Goal: Task Accomplishment & Management: Manage account settings

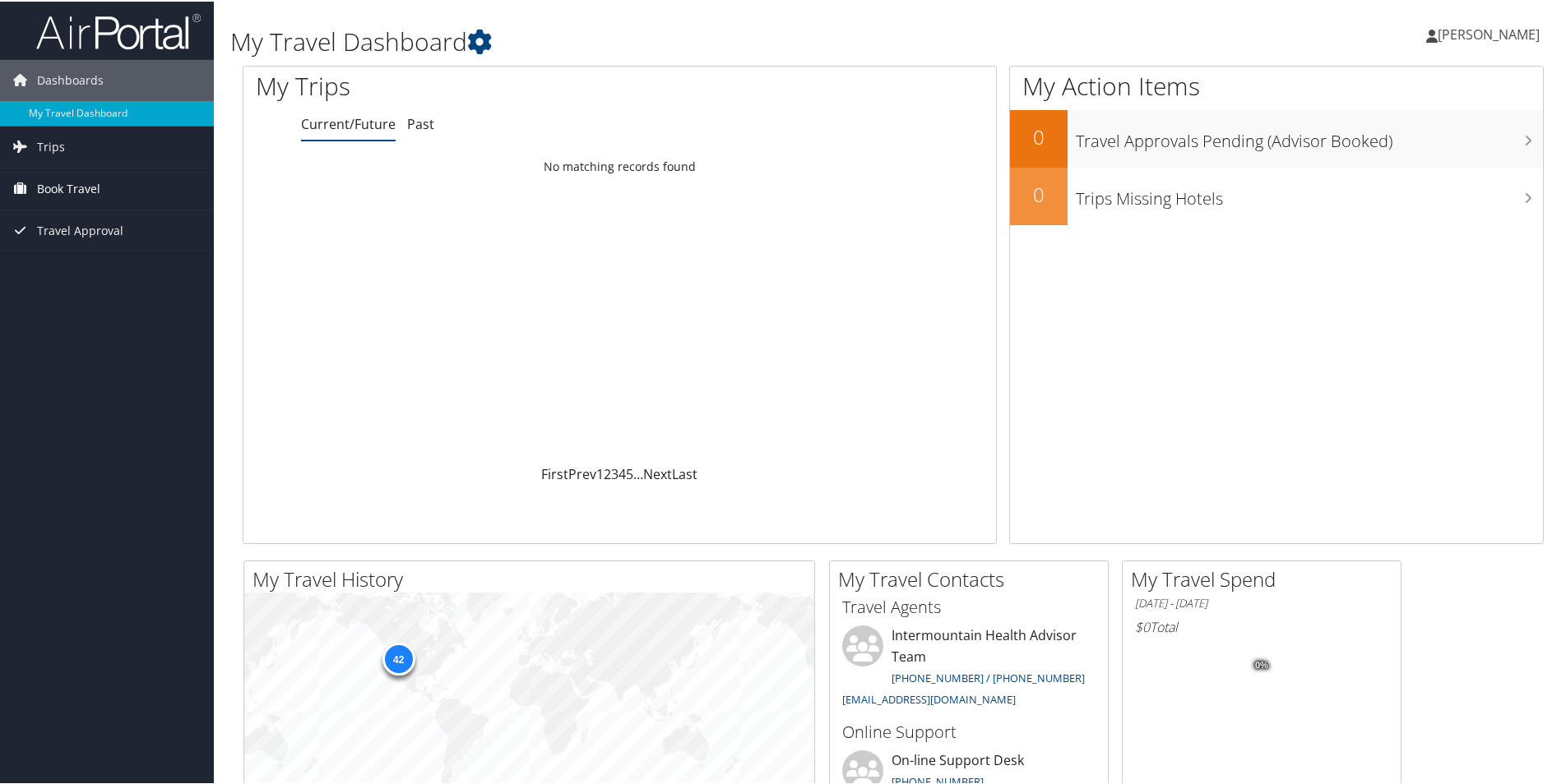
click at [72, 184] on span "Book Travel" at bounding box center [68, 188] width 63 height 41
click at [49, 147] on span "Trips" at bounding box center [51, 145] width 28 height 41
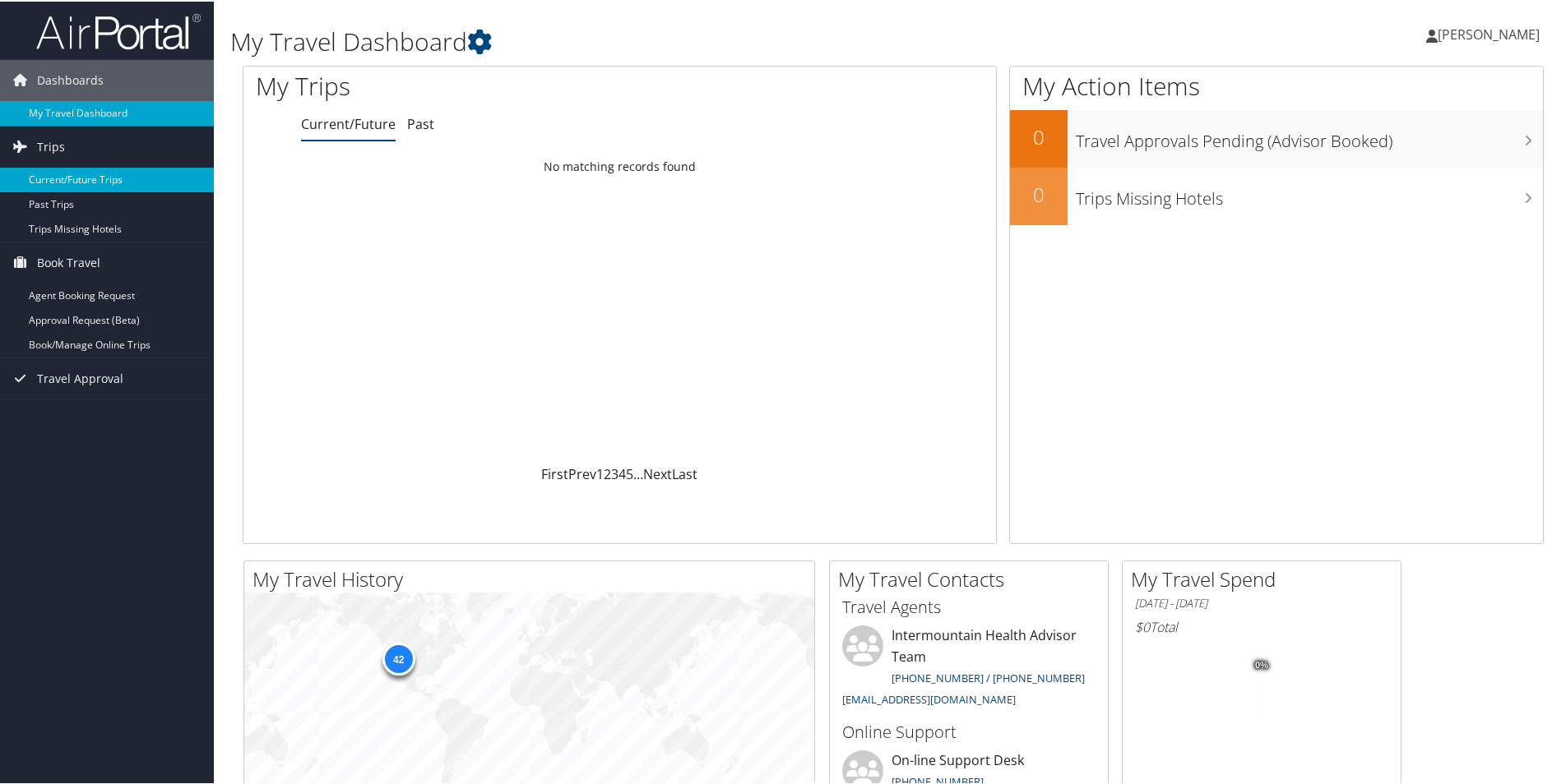
click at [58, 174] on link "Current/Future Trips" at bounding box center [107, 178] width 214 height 24
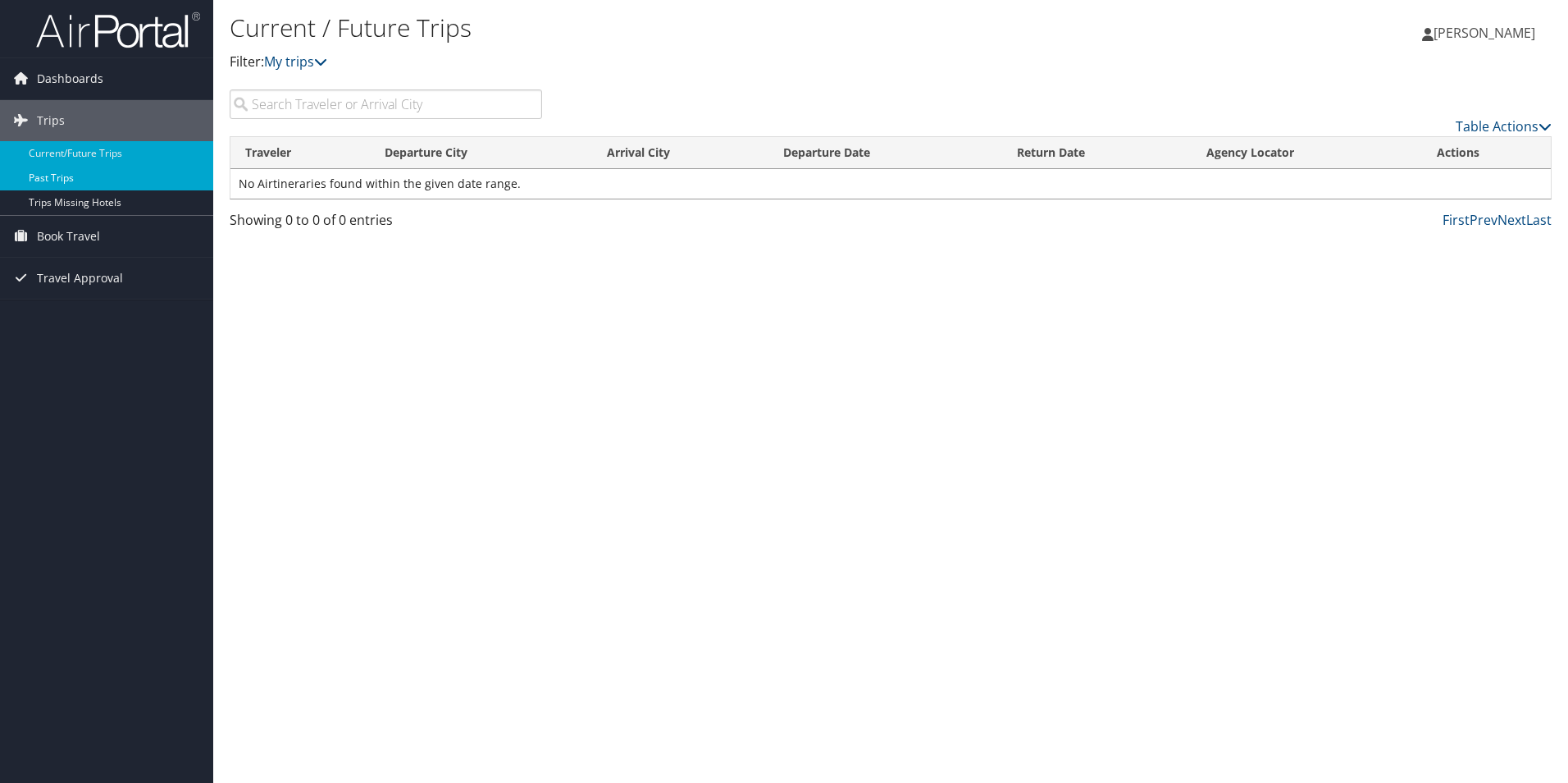
click at [53, 174] on link "Past Trips" at bounding box center [107, 178] width 214 height 24
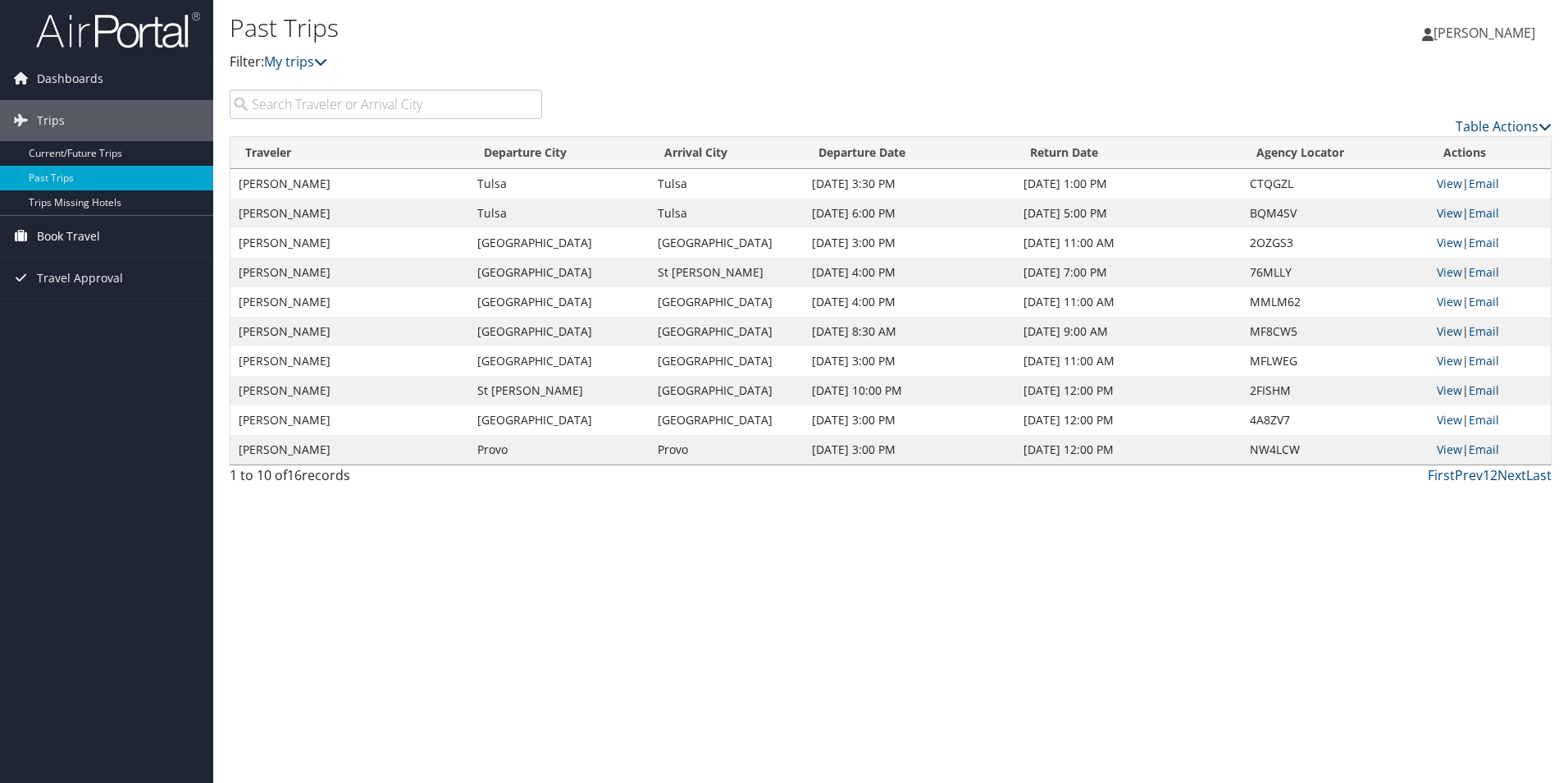
click at [56, 227] on span "Book Travel" at bounding box center [68, 236] width 63 height 41
click at [72, 76] on span "Dashboards" at bounding box center [70, 79] width 66 height 41
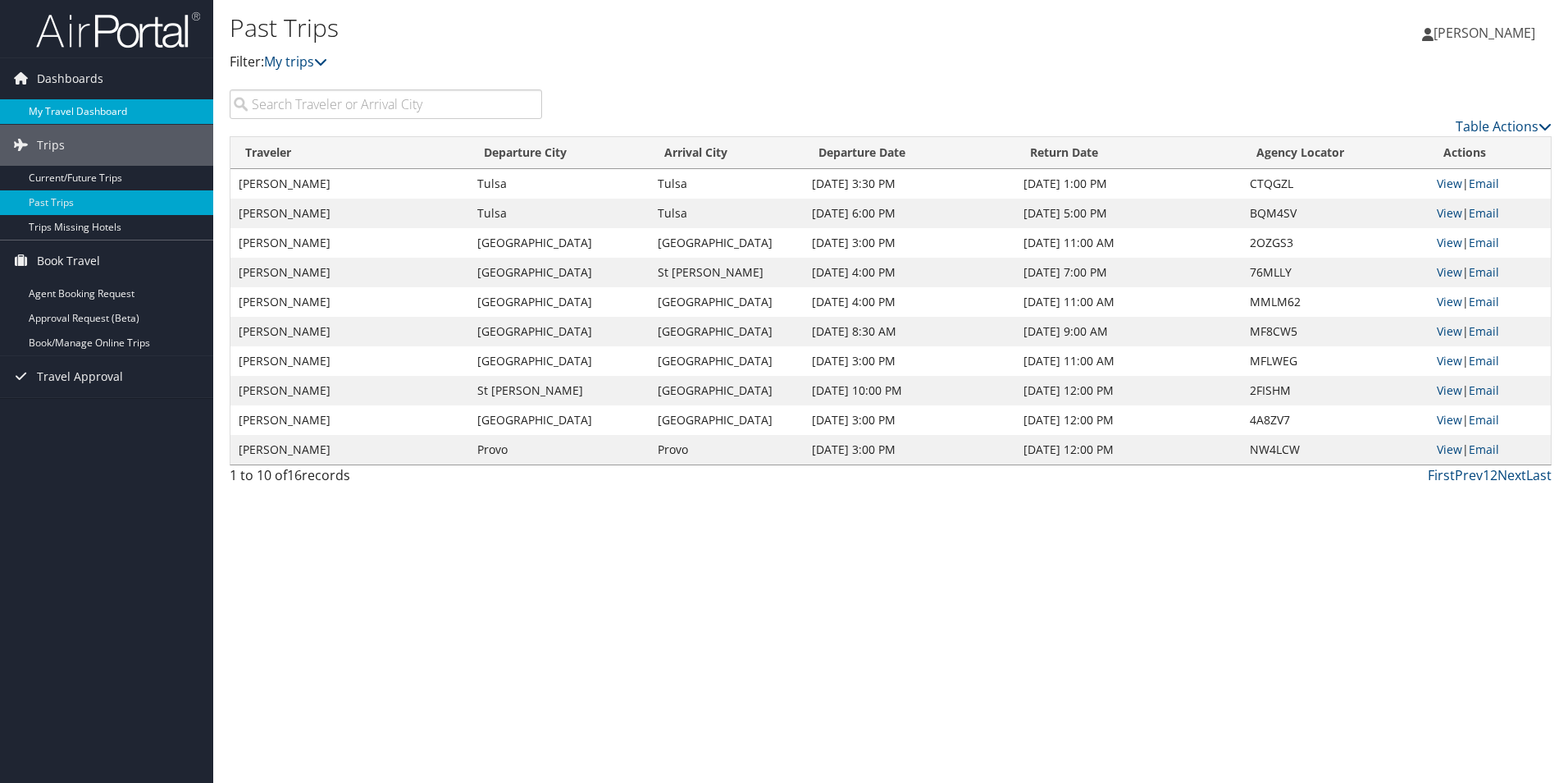
click at [97, 109] on link "My Travel Dashboard" at bounding box center [107, 111] width 214 height 24
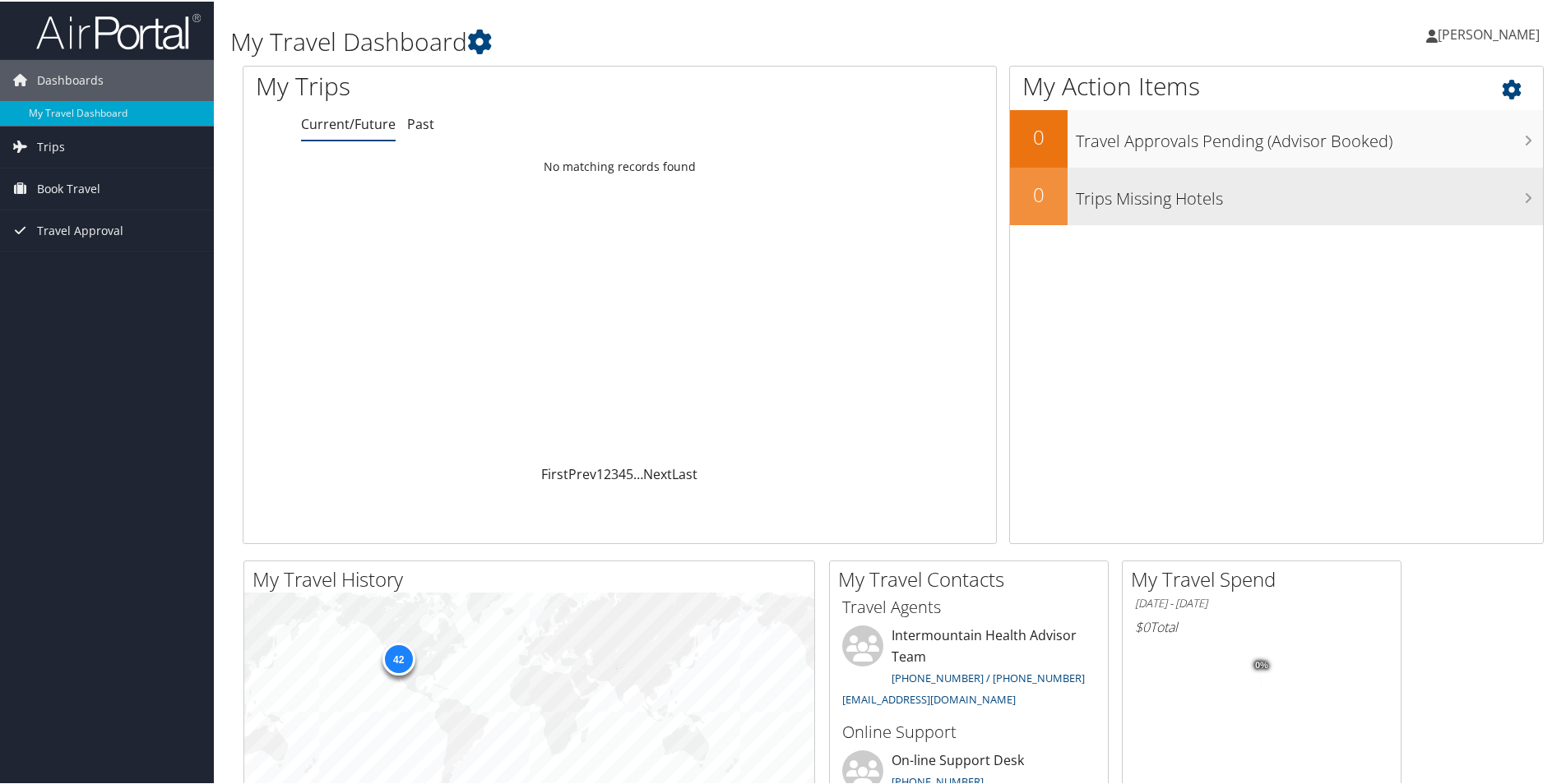
click at [1213, 188] on h3 "Trips Missing Hotels" at bounding box center [1309, 193] width 467 height 31
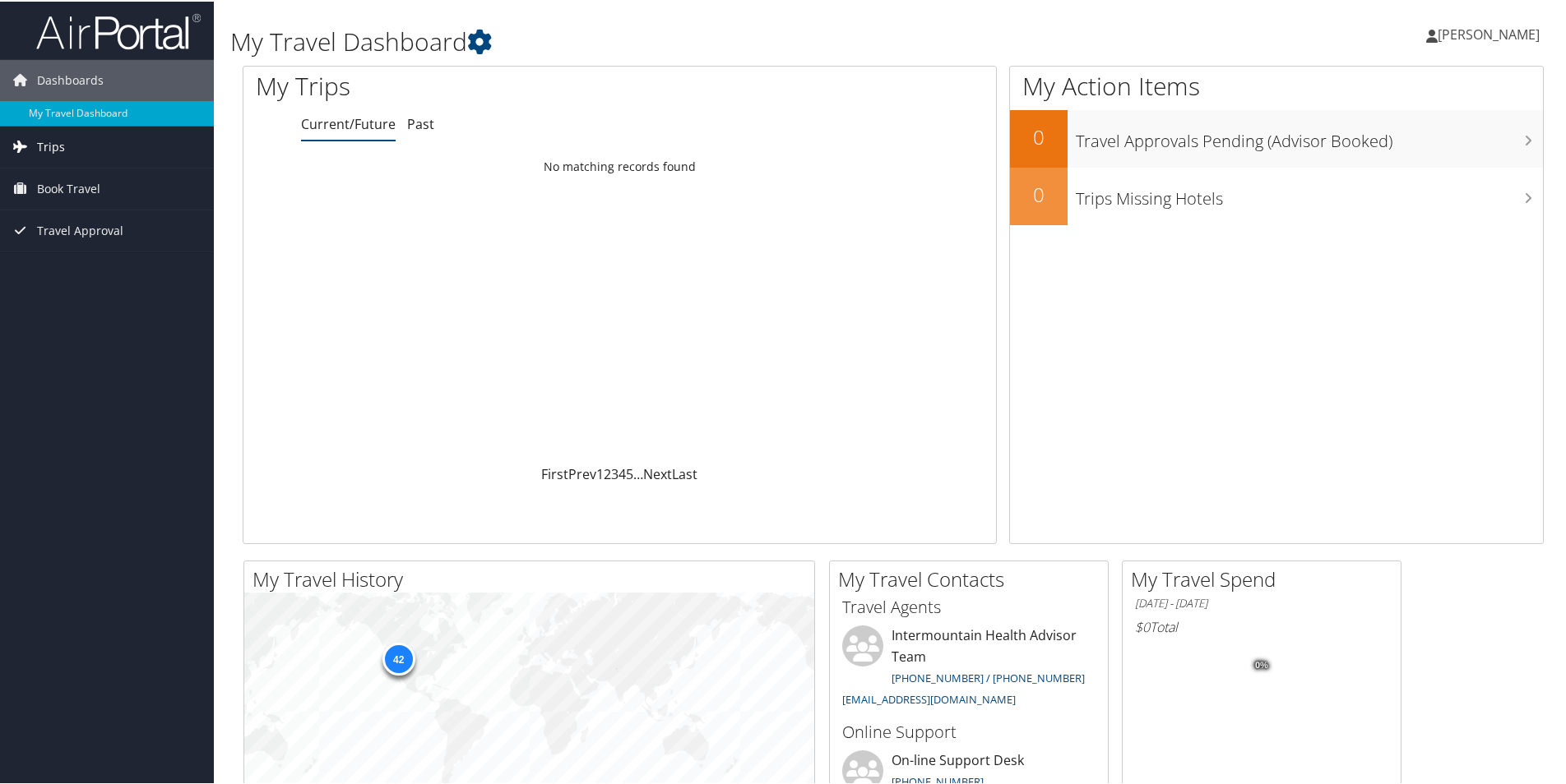
click at [45, 143] on span "Trips" at bounding box center [51, 145] width 28 height 41
click at [58, 144] on span "Trips" at bounding box center [51, 145] width 28 height 41
click at [63, 178] on link "Current/Future Trips" at bounding box center [107, 178] width 214 height 24
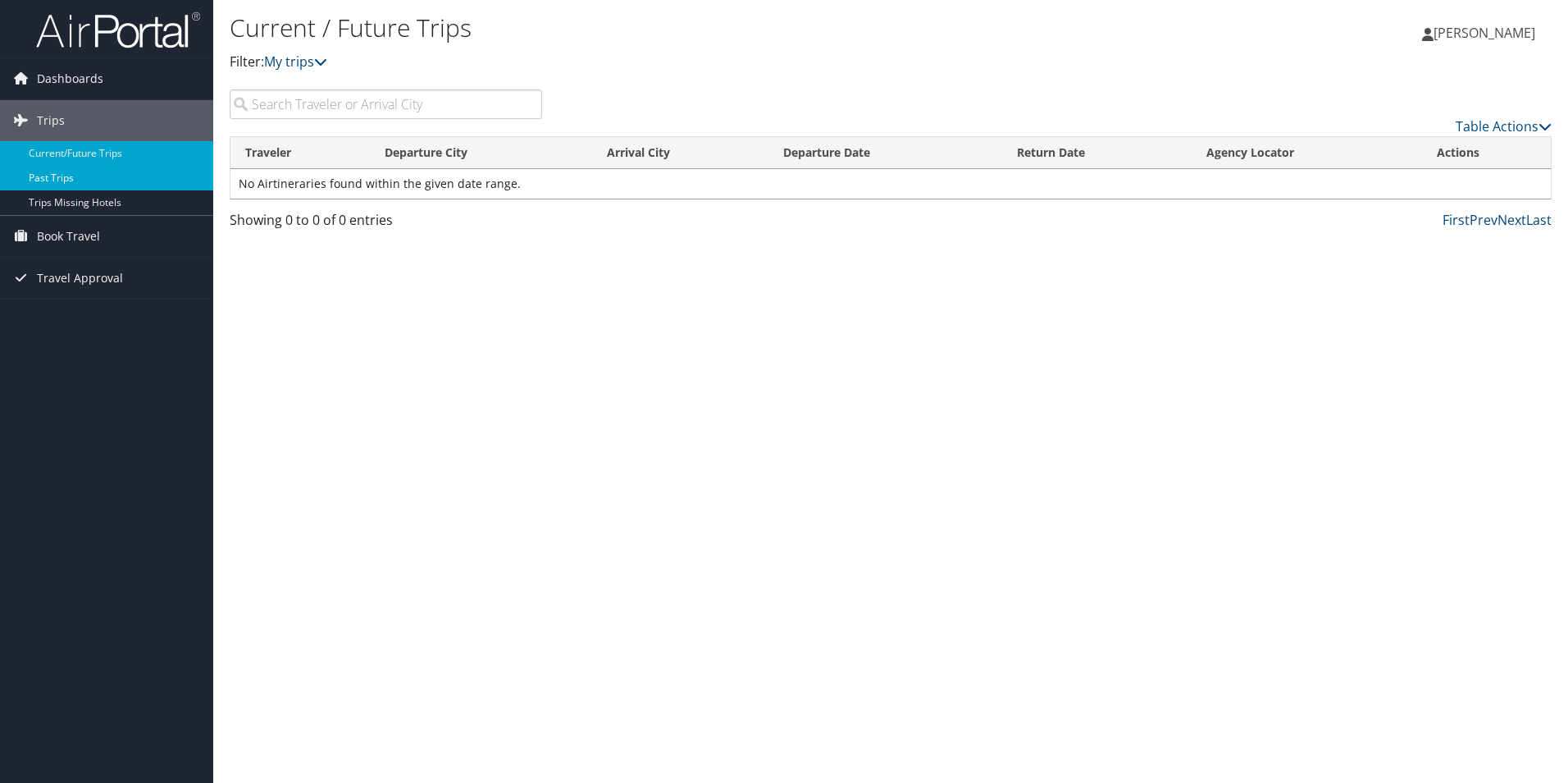
click at [54, 177] on link "Past Trips" at bounding box center [107, 178] width 214 height 24
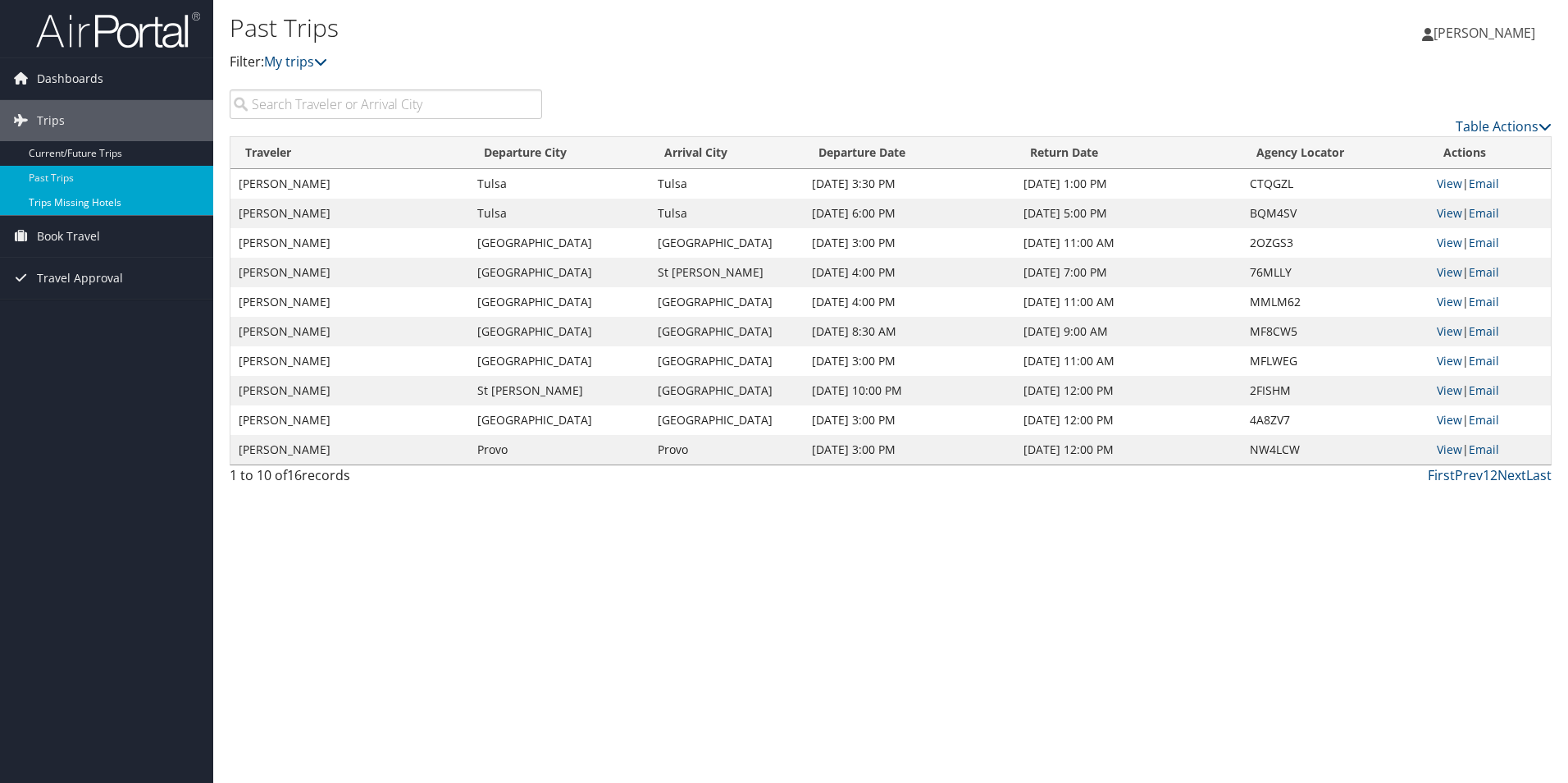
click at [68, 202] on link "Trips Missing Hotels" at bounding box center [107, 202] width 214 height 24
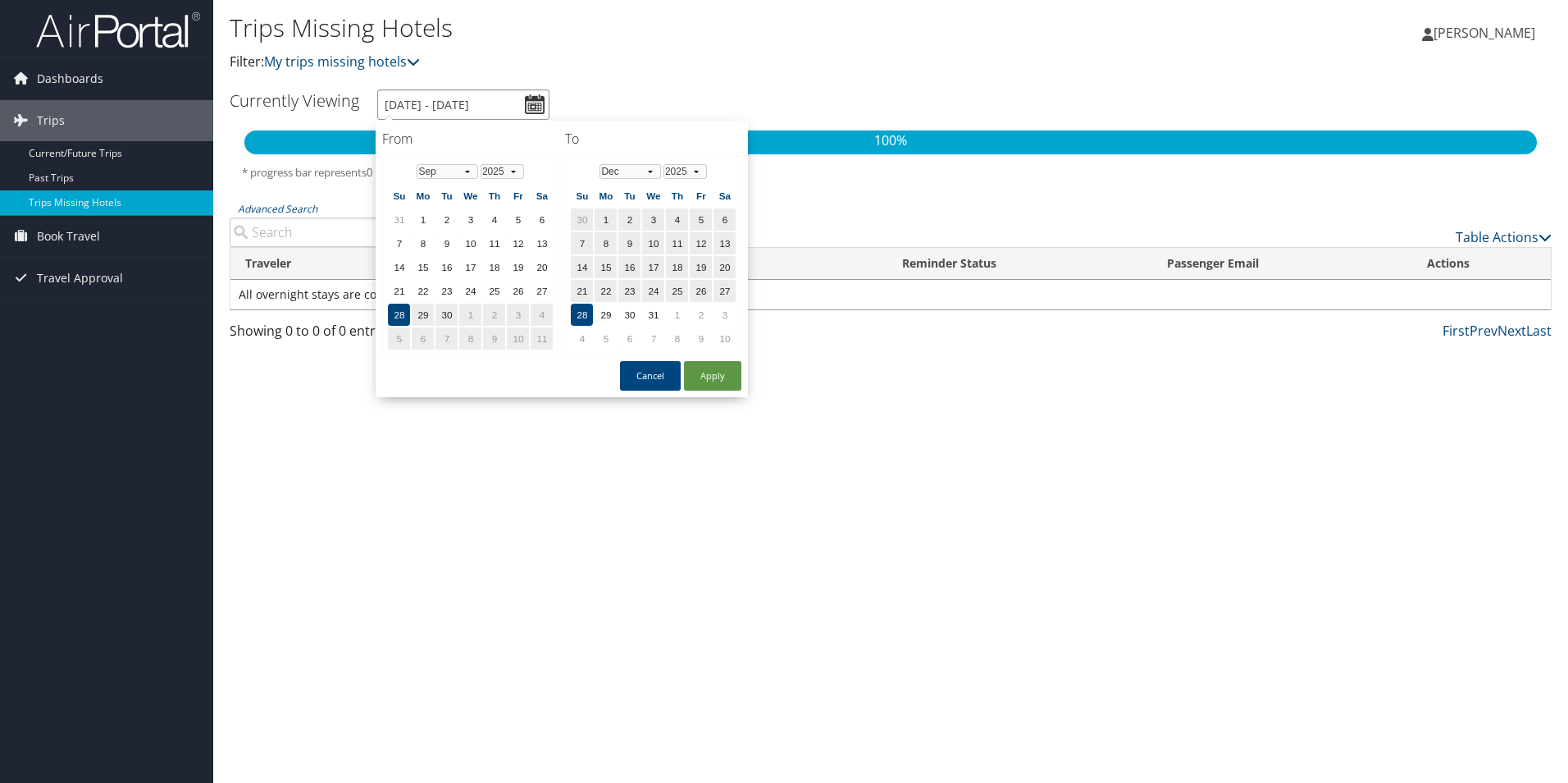
click at [533, 109] on input "[DATE] - [DATE]" at bounding box center [463, 104] width 172 height 30
click at [466, 172] on select "Jan Feb Mar Apr May Jun [DATE] Aug Sep Oct Nov Dec" at bounding box center [447, 171] width 61 height 15
click at [515, 172] on select "1975 1976 1977 1978 1979 1980 1981 1982 1983 1984 1985 1986 1987 1988 1989 1990…" at bounding box center [502, 171] width 44 height 15
drag, startPoint x: 684, startPoint y: 170, endPoint x: 680, endPoint y: 182, distance: 12.6
click at [684, 170] on select "2025 2026 2027 2028 2029 2030" at bounding box center [685, 171] width 44 height 15
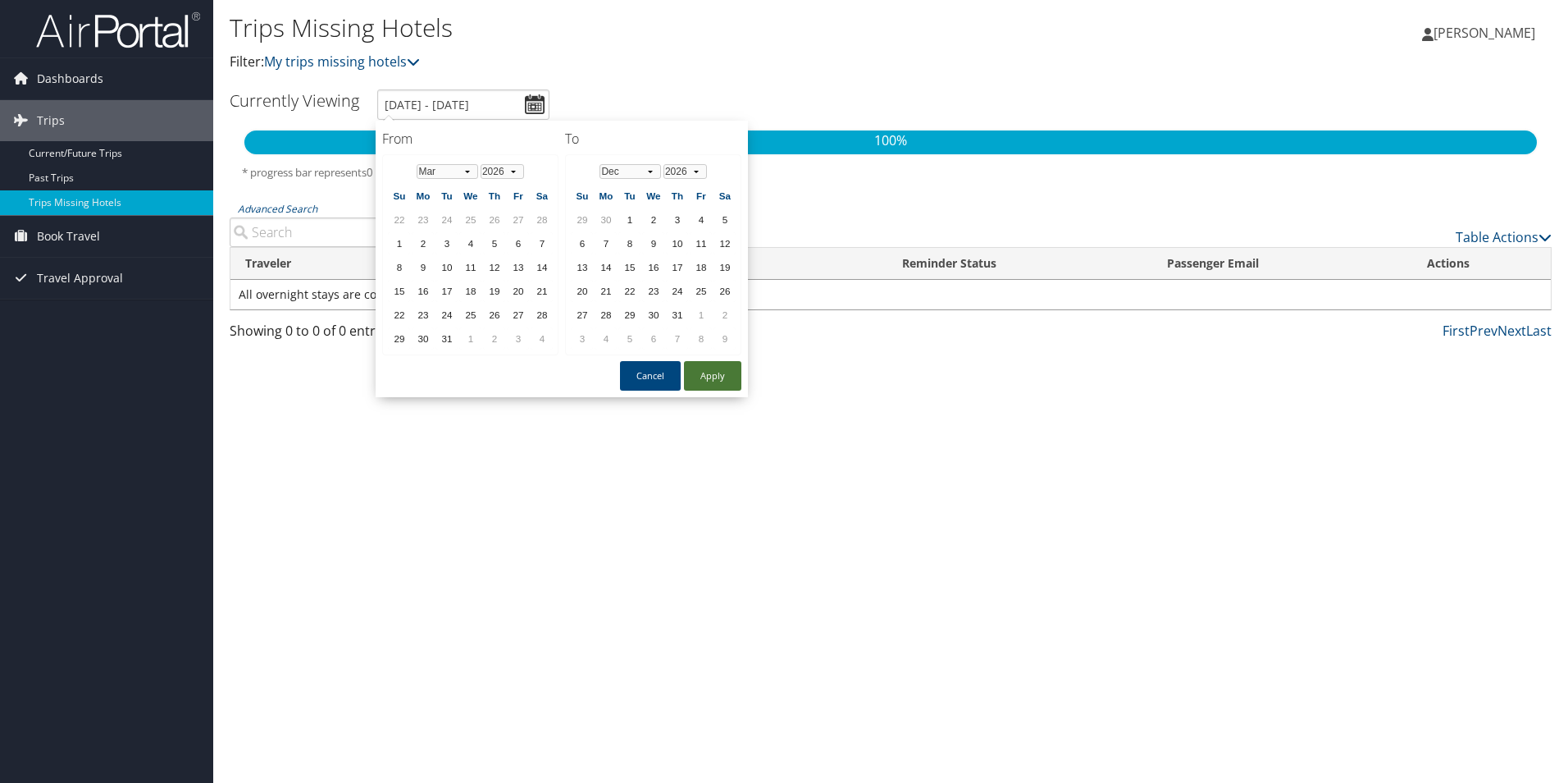
click at [712, 378] on button "Apply" at bounding box center [713, 376] width 57 height 29
type input "9/28/2025 - 12/28/2025"
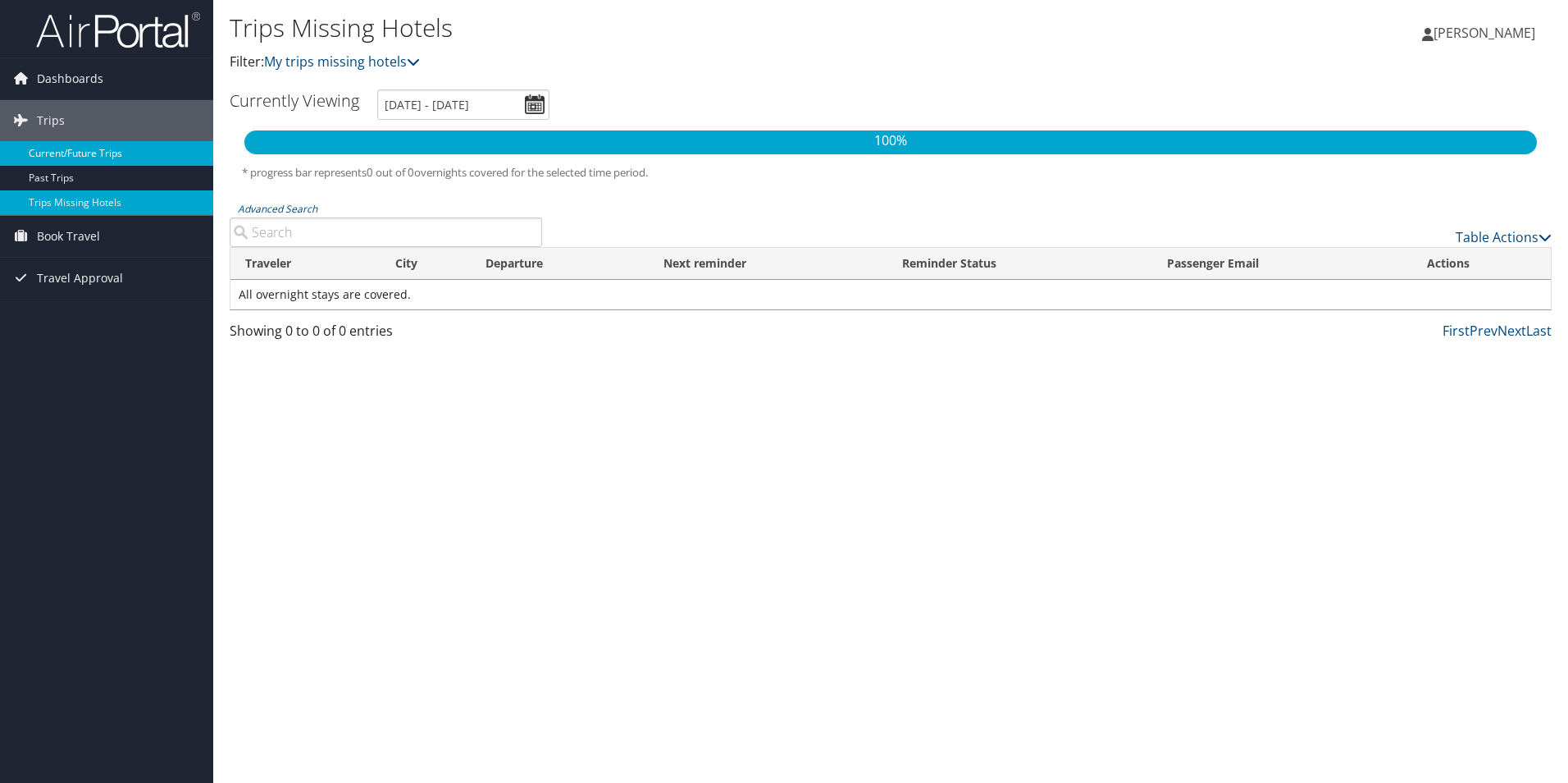
click at [76, 153] on link "Current/Future Trips" at bounding box center [107, 153] width 214 height 24
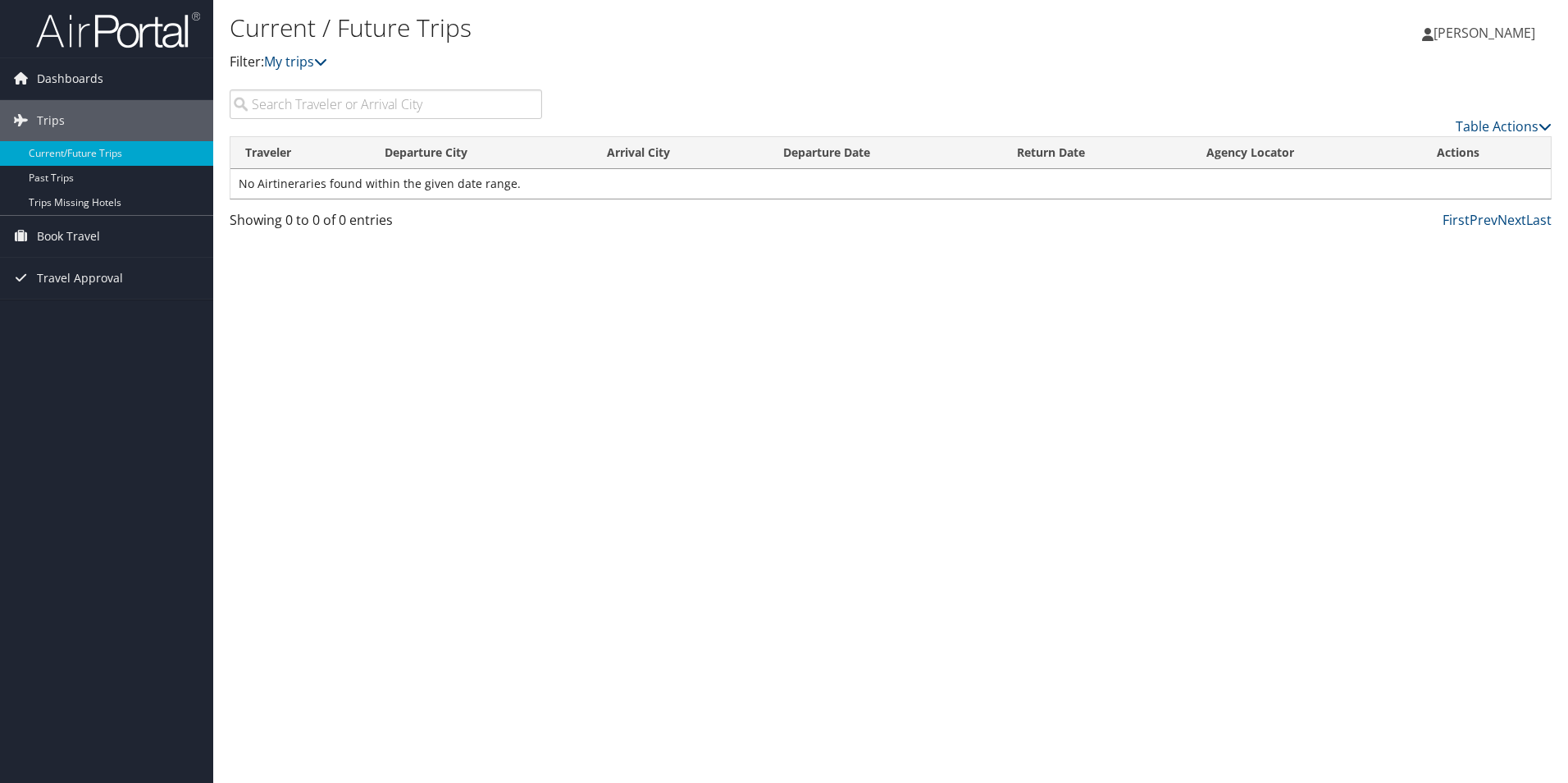
click at [284, 107] on input "search" at bounding box center [386, 104] width 313 height 29
type input "76521667"
click at [77, 81] on span "Dashboards" at bounding box center [70, 79] width 66 height 41
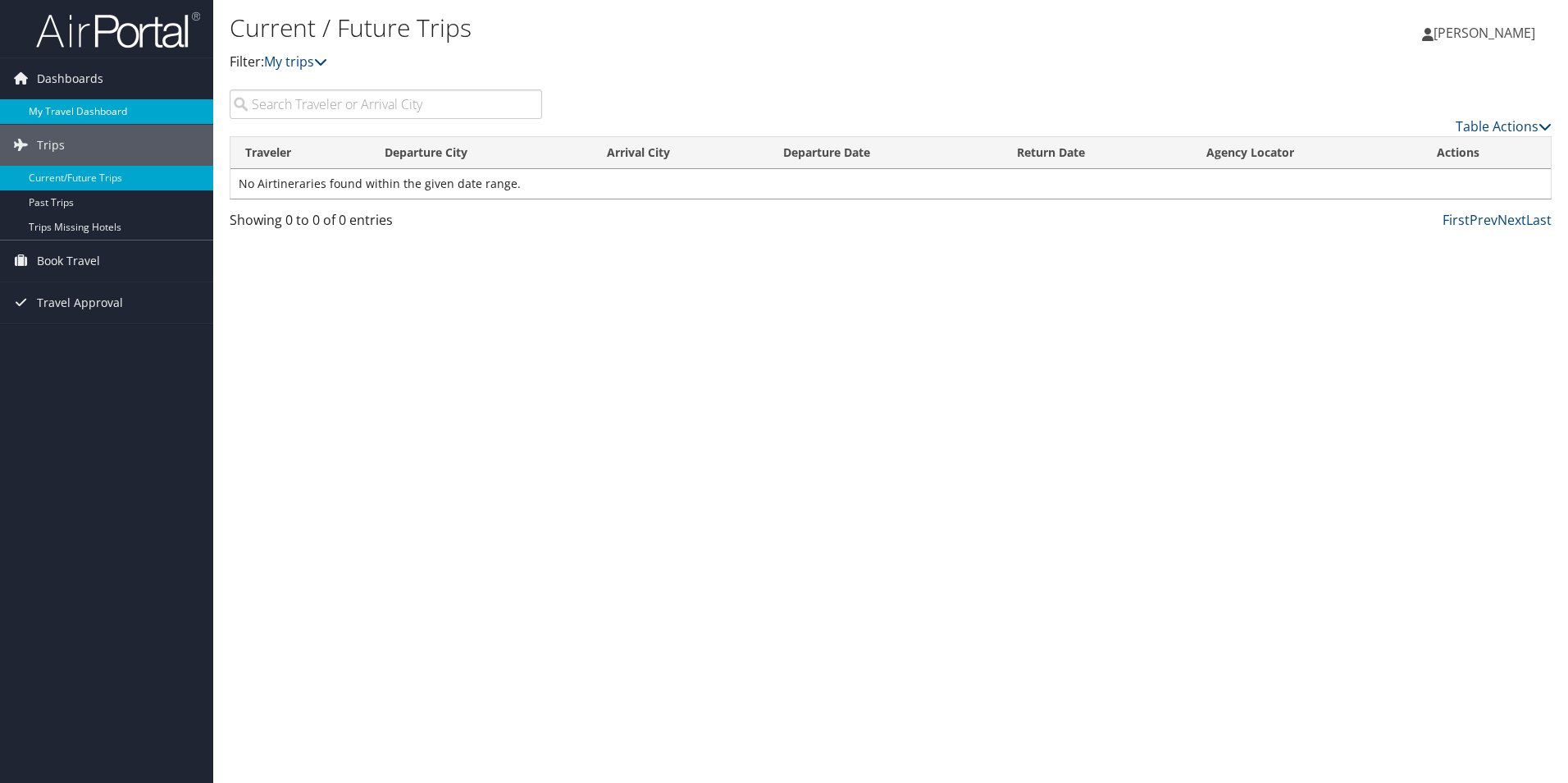
click at [109, 107] on link "My Travel Dashboard" at bounding box center [107, 111] width 214 height 24
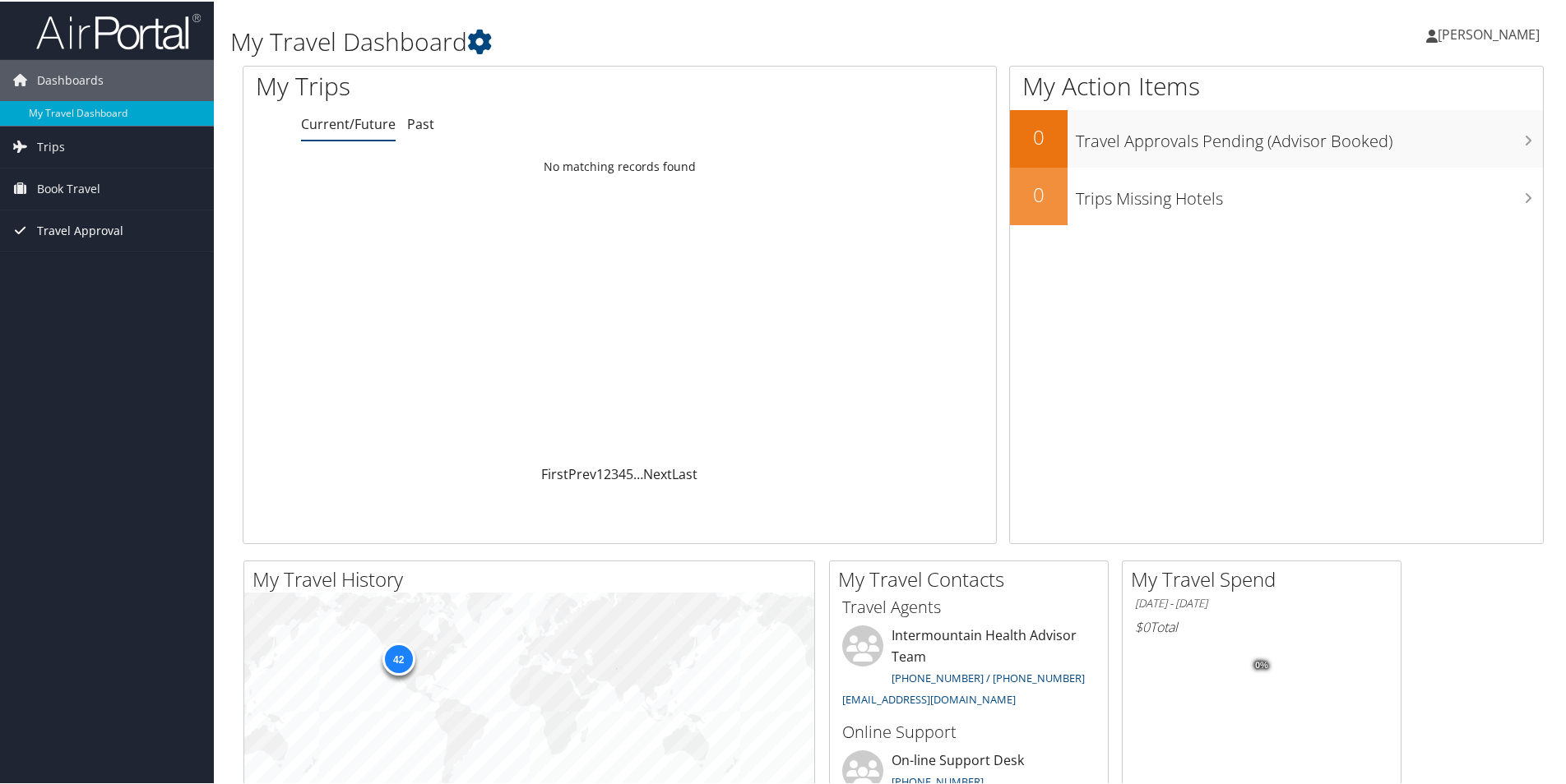
click at [91, 225] on span "Travel Approval" at bounding box center [80, 230] width 87 height 41
click at [88, 260] on link "Pending Trip Approvals" at bounding box center [107, 262] width 214 height 24
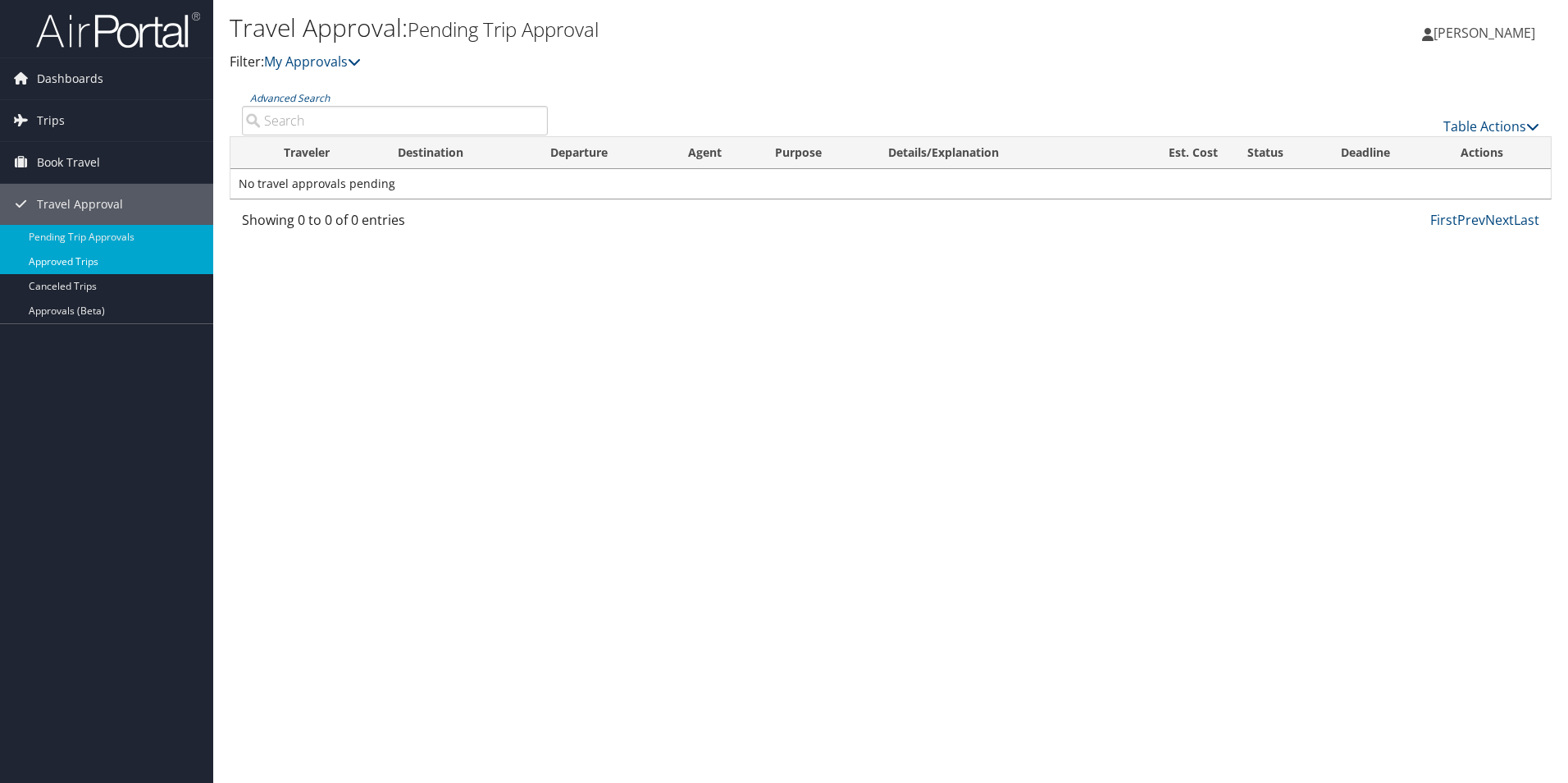
click at [92, 261] on link "Approved Trips" at bounding box center [107, 261] width 214 height 24
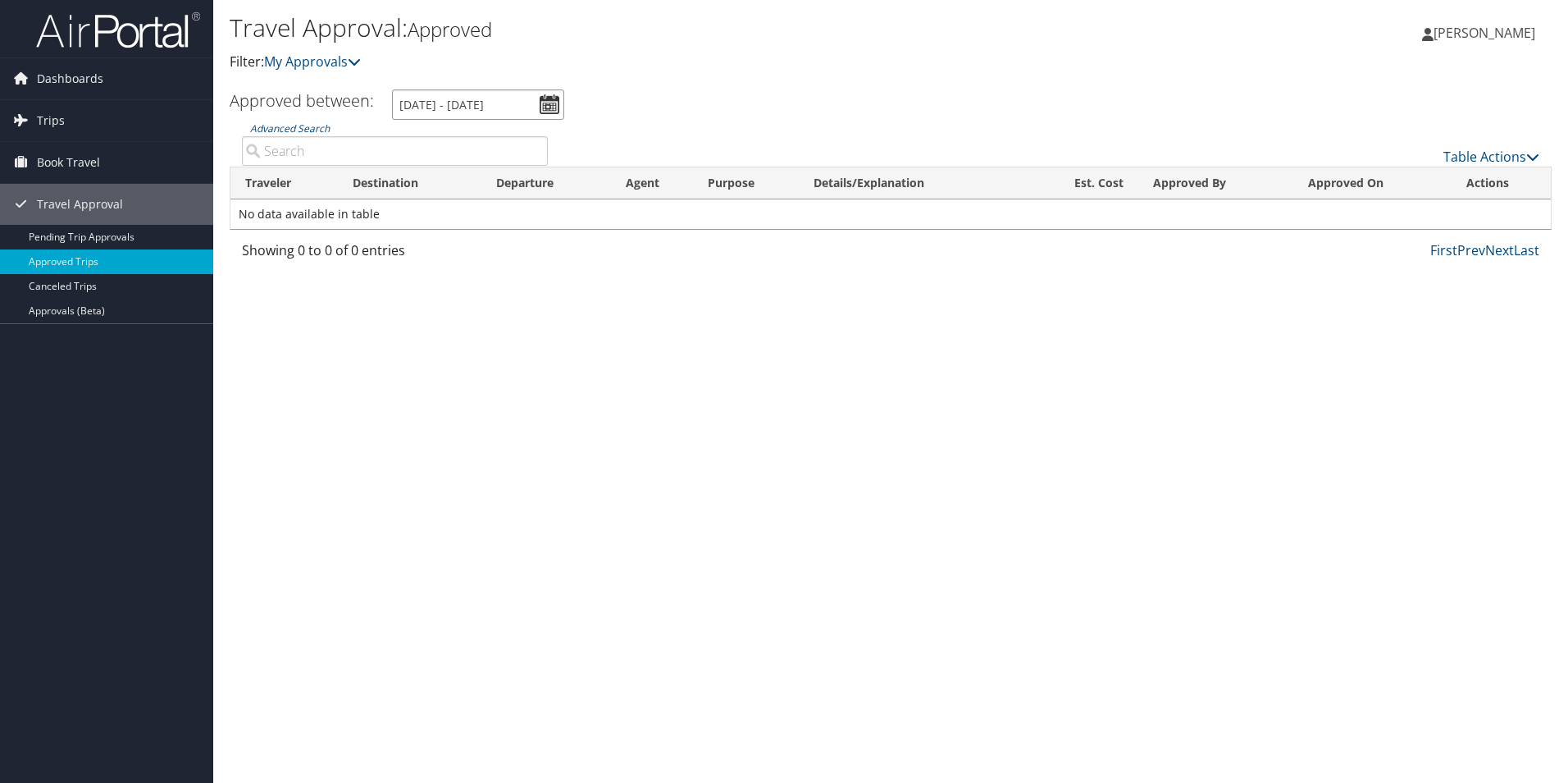
click at [550, 99] on input "[DATE] - [DATE]" at bounding box center [478, 104] width 172 height 30
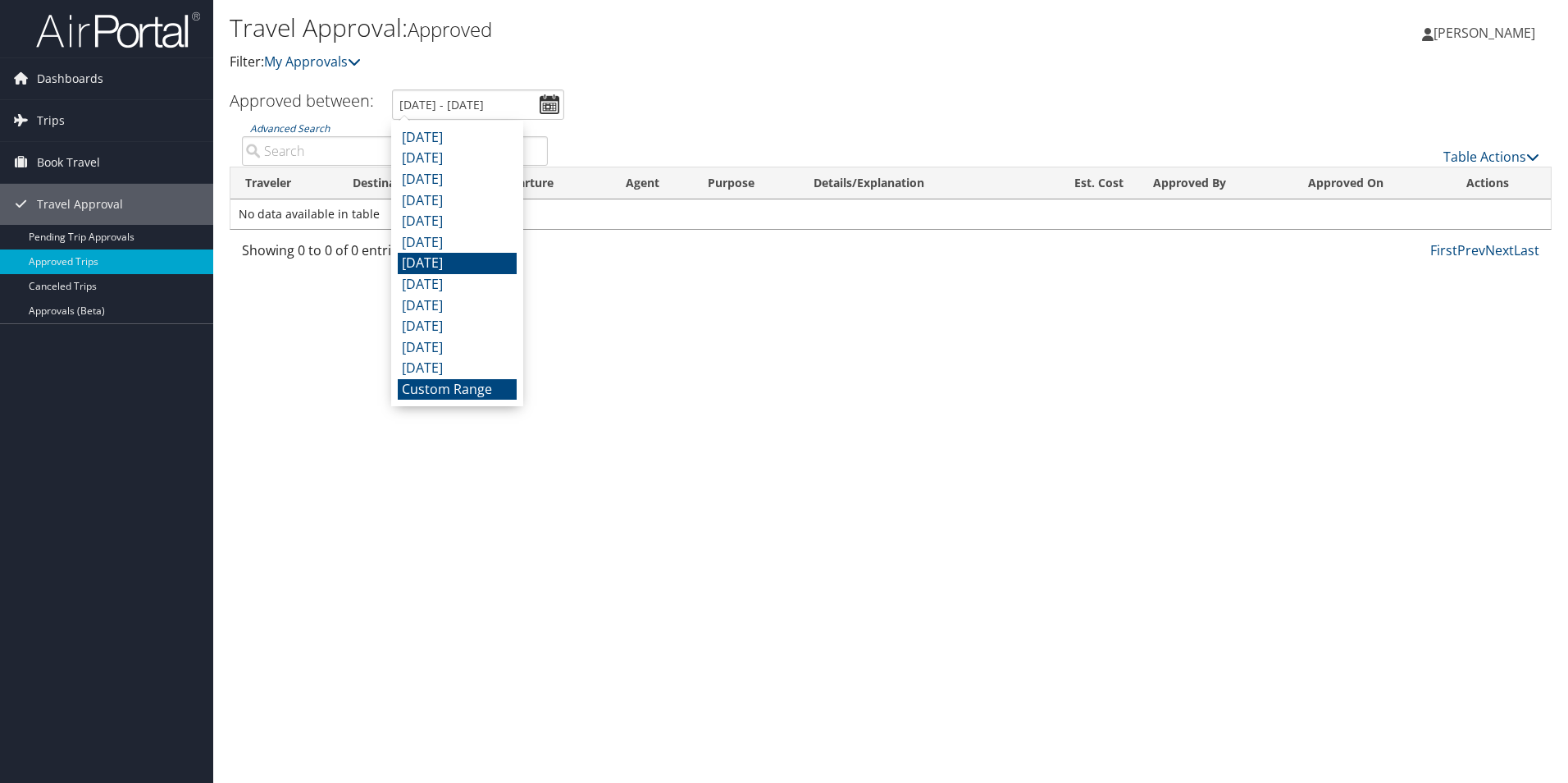
drag, startPoint x: 460, startPoint y: 392, endPoint x: 492, endPoint y: 260, distance: 135.8
click at [460, 391] on li "Custom Range" at bounding box center [457, 390] width 119 height 21
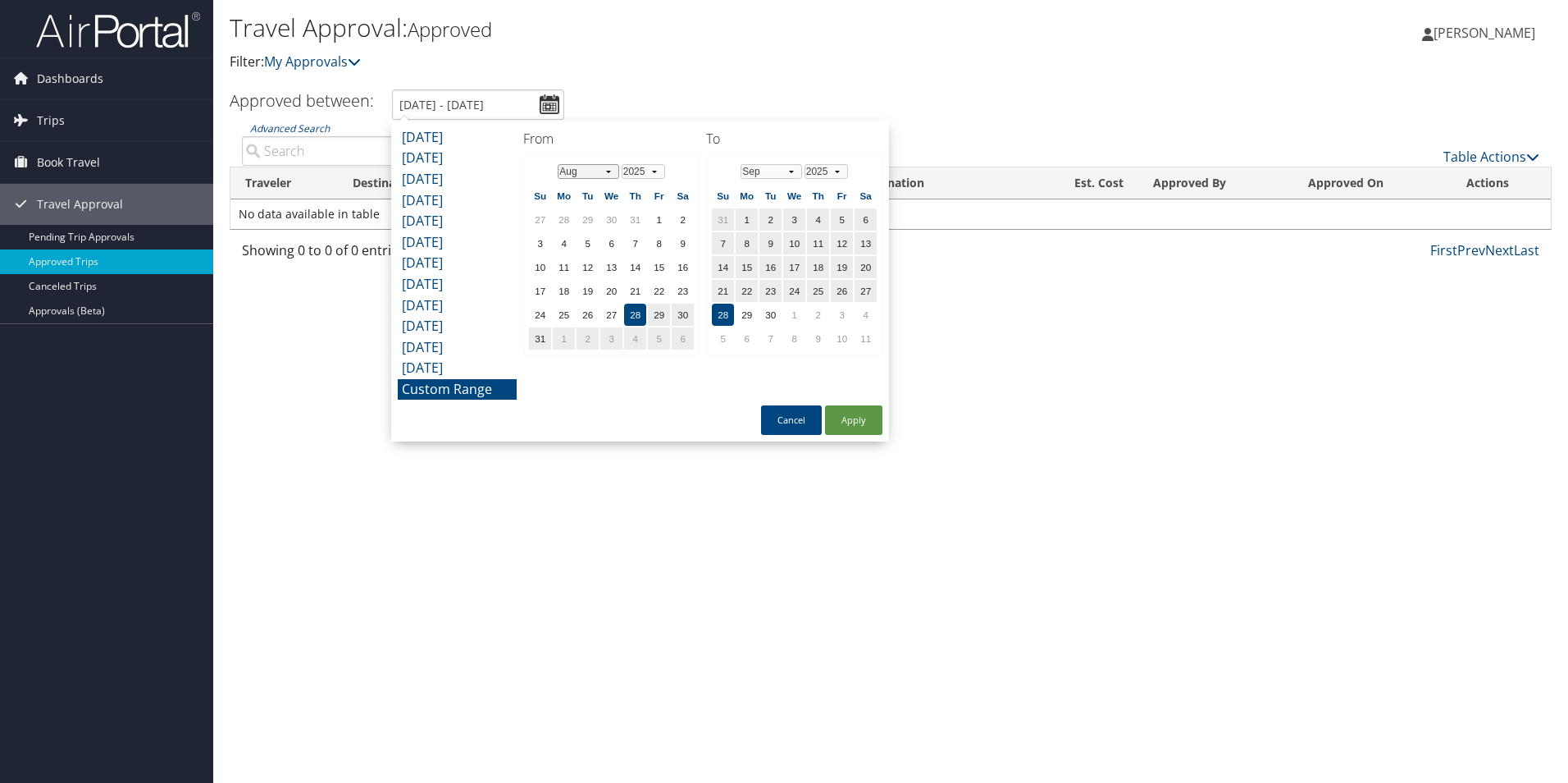
click at [603, 173] on select "Jan Feb Mar Apr May Jun [DATE] Aug Sep Oct Nov Dec" at bounding box center [588, 171] width 61 height 15
click at [651, 173] on select "1975 1976 1977 1978 1979 1980 1981 1982 1983 1984 1985 1986 1987 1988 1989 1990…" at bounding box center [643, 171] width 44 height 15
click at [820, 170] on select "2025 2026 2027 2028 2029 2030" at bounding box center [826, 171] width 44 height 15
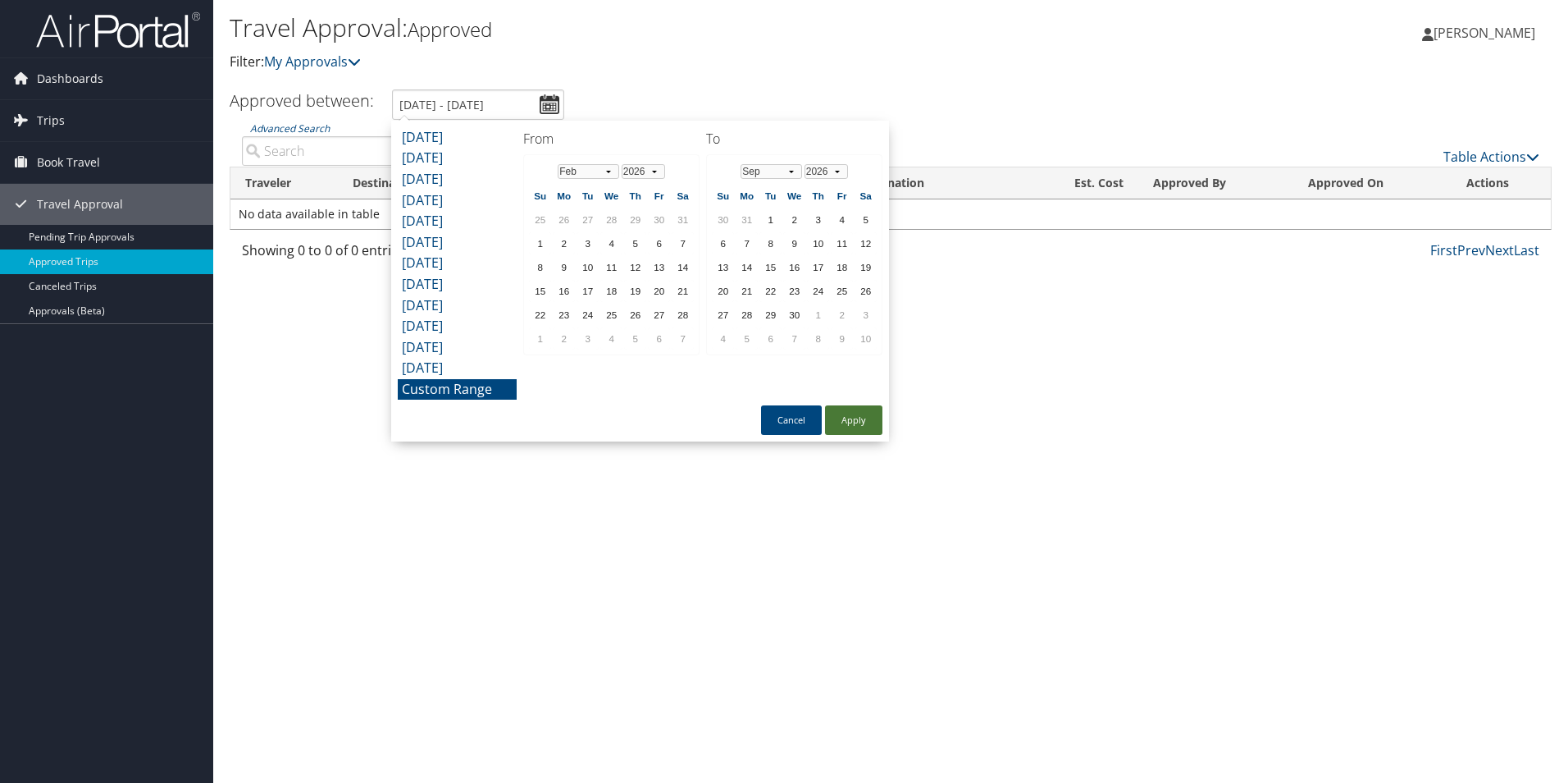
click at [849, 421] on button "Apply" at bounding box center [853, 420] width 57 height 29
type input "8/28/2025 - 9/28/2025"
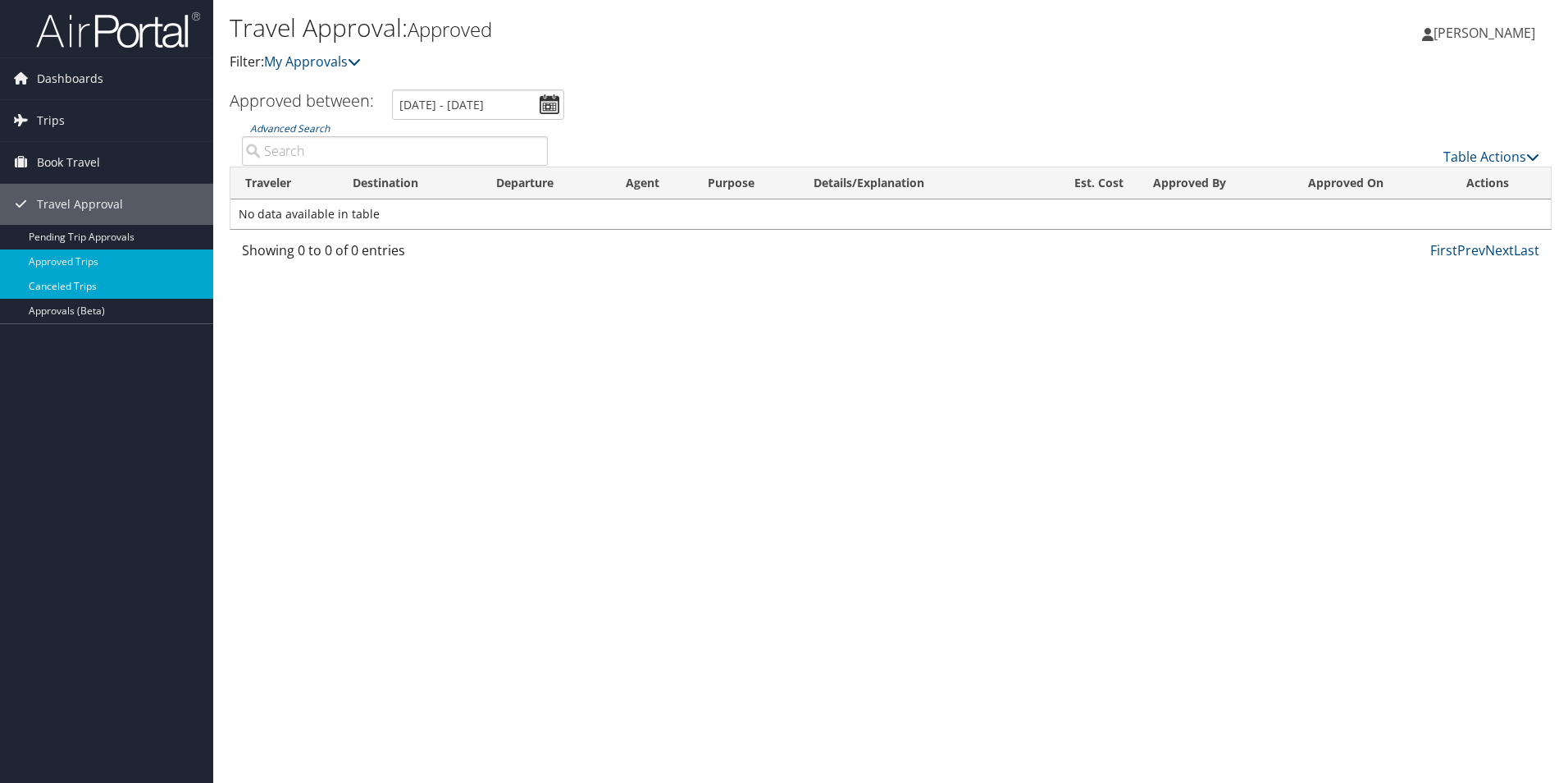
click at [93, 283] on link "Canceled Trips" at bounding box center [107, 286] width 214 height 24
click at [550, 105] on input "8/28/2025 - 9/28/2025" at bounding box center [474, 104] width 172 height 30
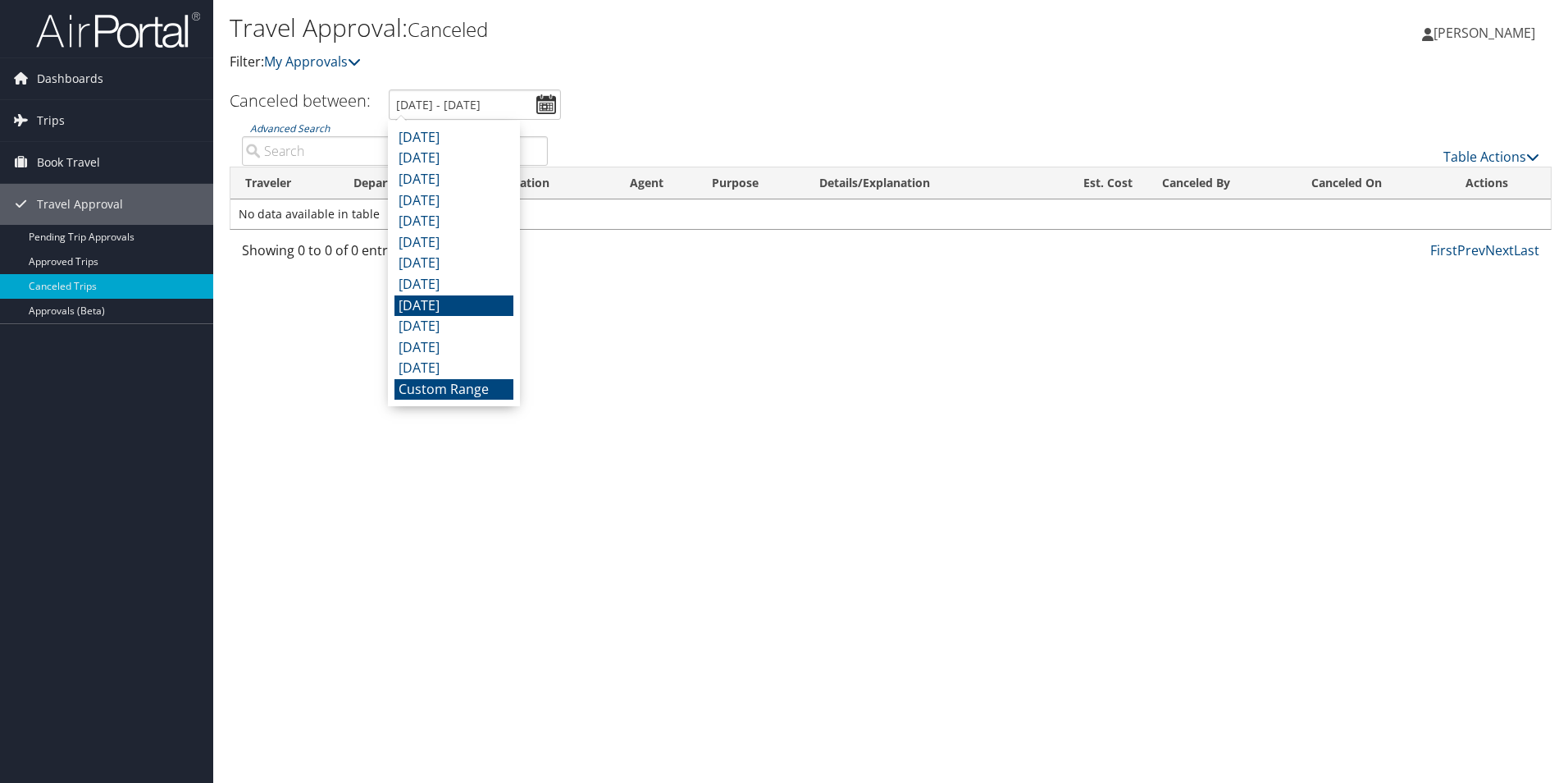
drag, startPoint x: 470, startPoint y: 395, endPoint x: 484, endPoint y: 311, distance: 85.2
click at [470, 394] on li "Custom Range" at bounding box center [453, 390] width 119 height 21
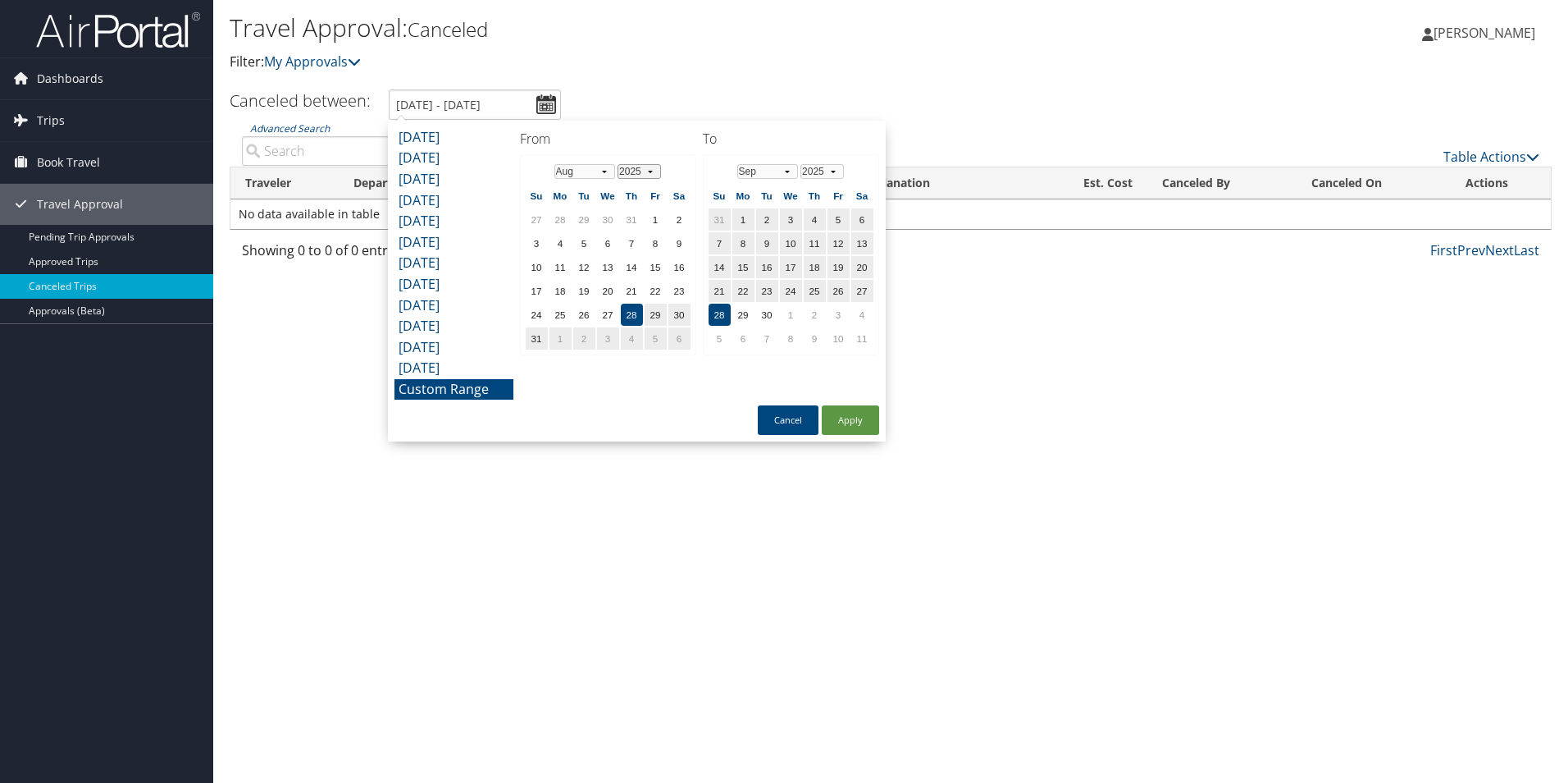
click at [636, 170] on select "1975 1976 1977 1978 1979 1980 1981 1982 1983 1984 1985 1986 1987 1988 1989 1990…" at bounding box center [639, 171] width 44 height 15
click at [603, 173] on select "Jan Feb Mar Apr May Jun Jul Aug Sep Oct Nov Dec" at bounding box center [584, 171] width 61 height 15
click at [817, 170] on select "2025 2026 2027 2028 2029 2030" at bounding box center [822, 171] width 44 height 15
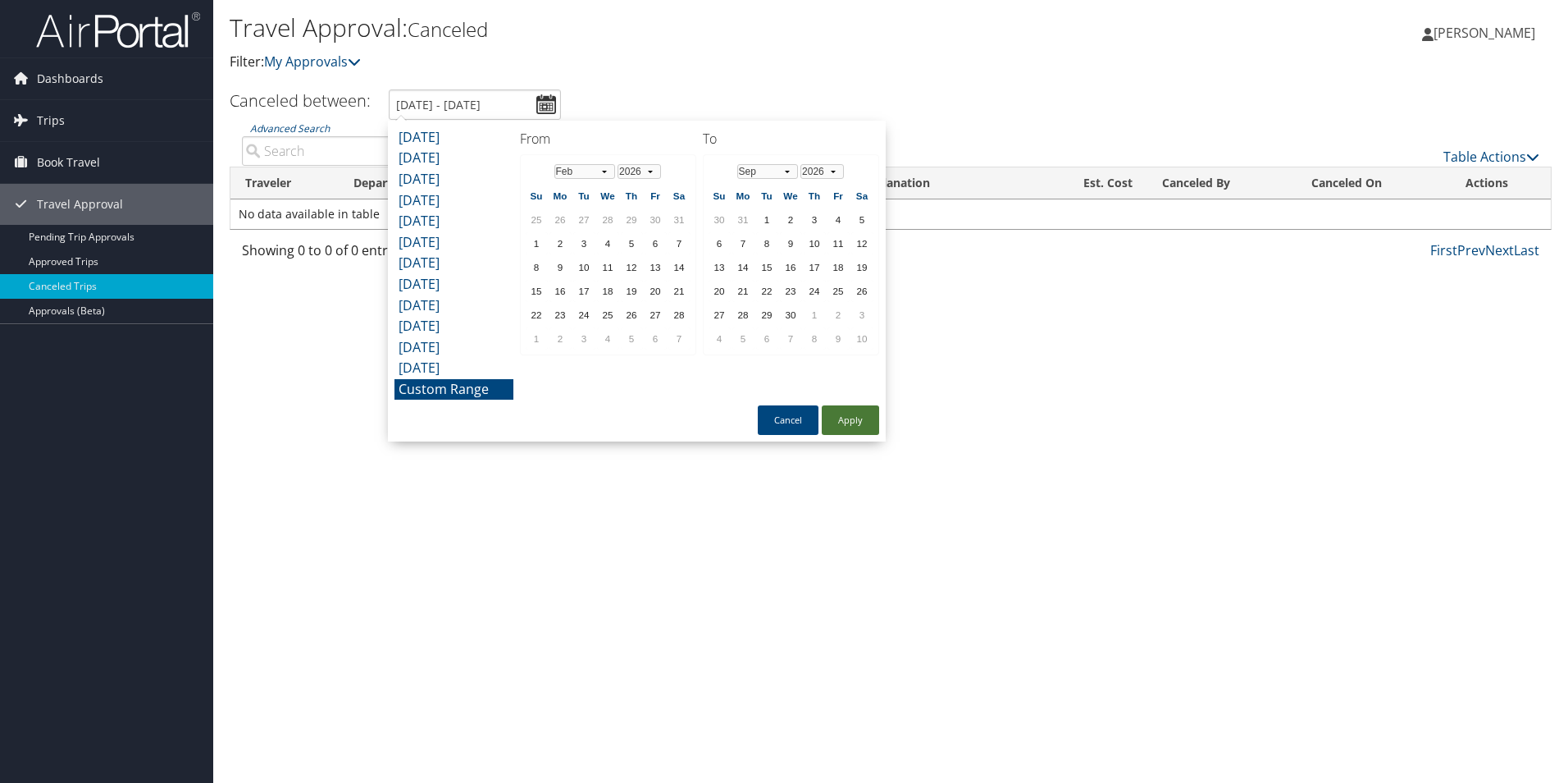
click at [858, 424] on button "Apply" at bounding box center [851, 420] width 57 height 29
type input "8/28/2025 - 9/28/2025"
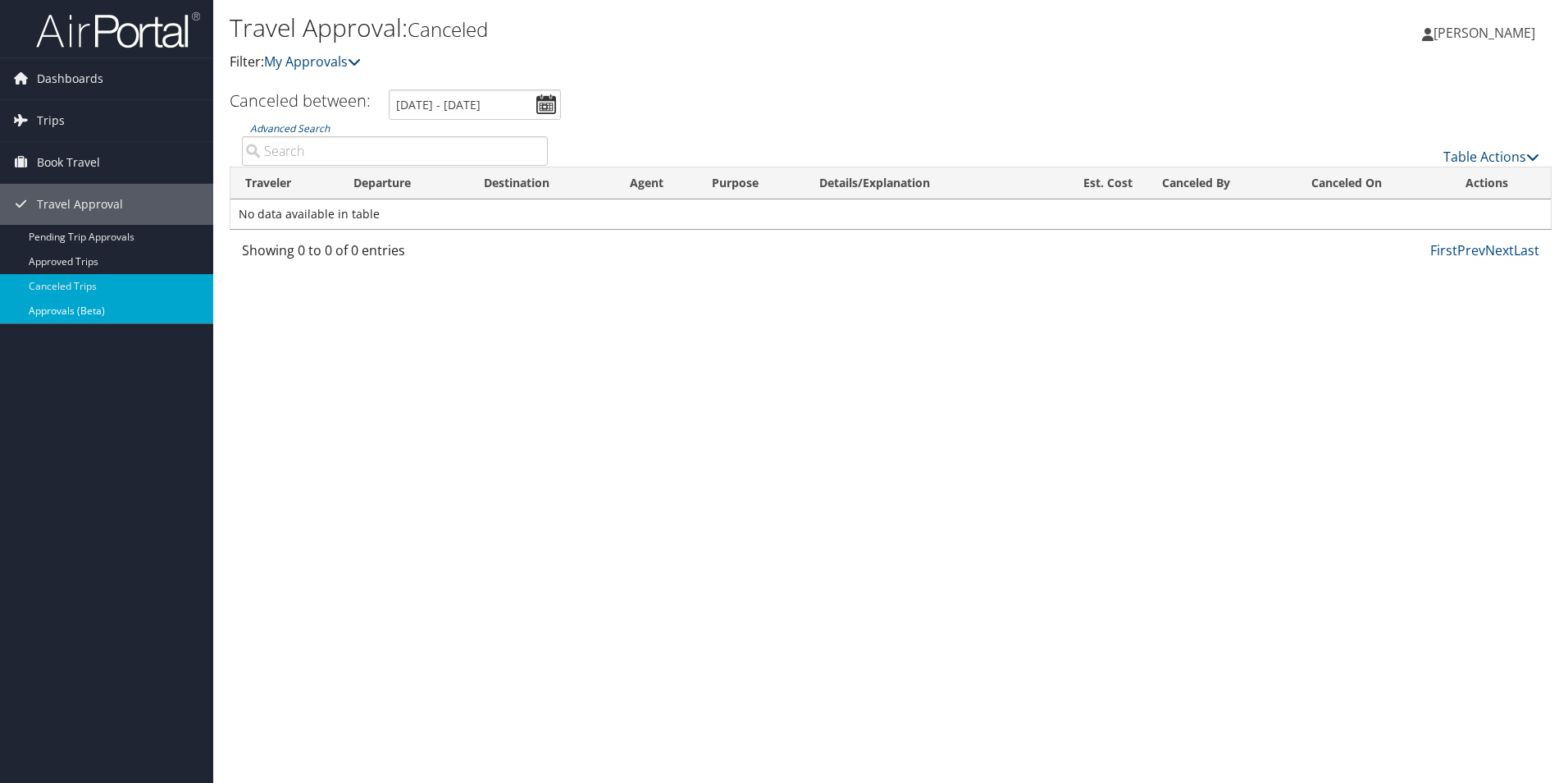
click at [90, 307] on link "Approvals (Beta)" at bounding box center [107, 311] width 214 height 24
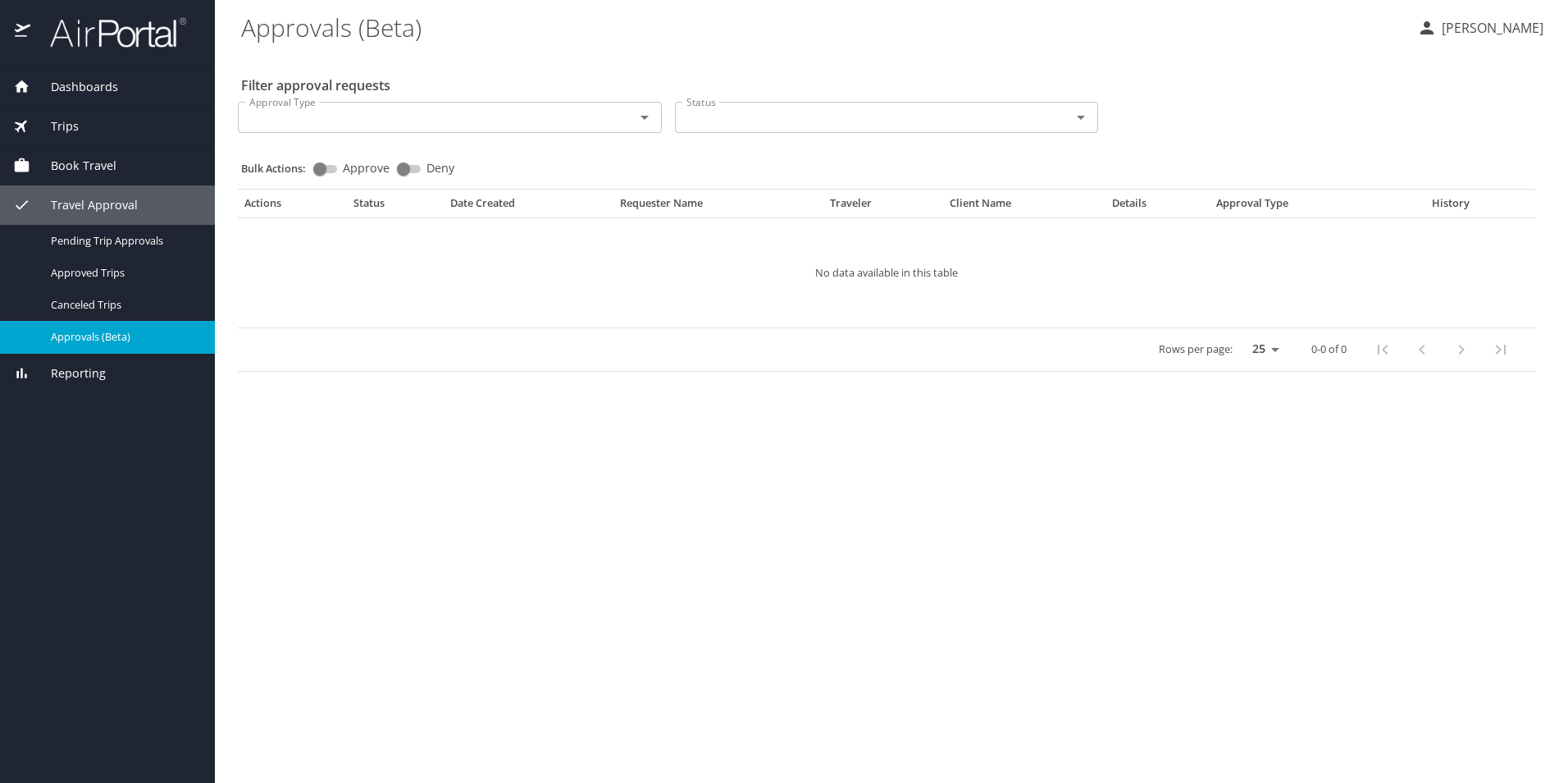
click at [329, 167] on input "Approve" at bounding box center [319, 169] width 59 height 19
checkbox input "true"
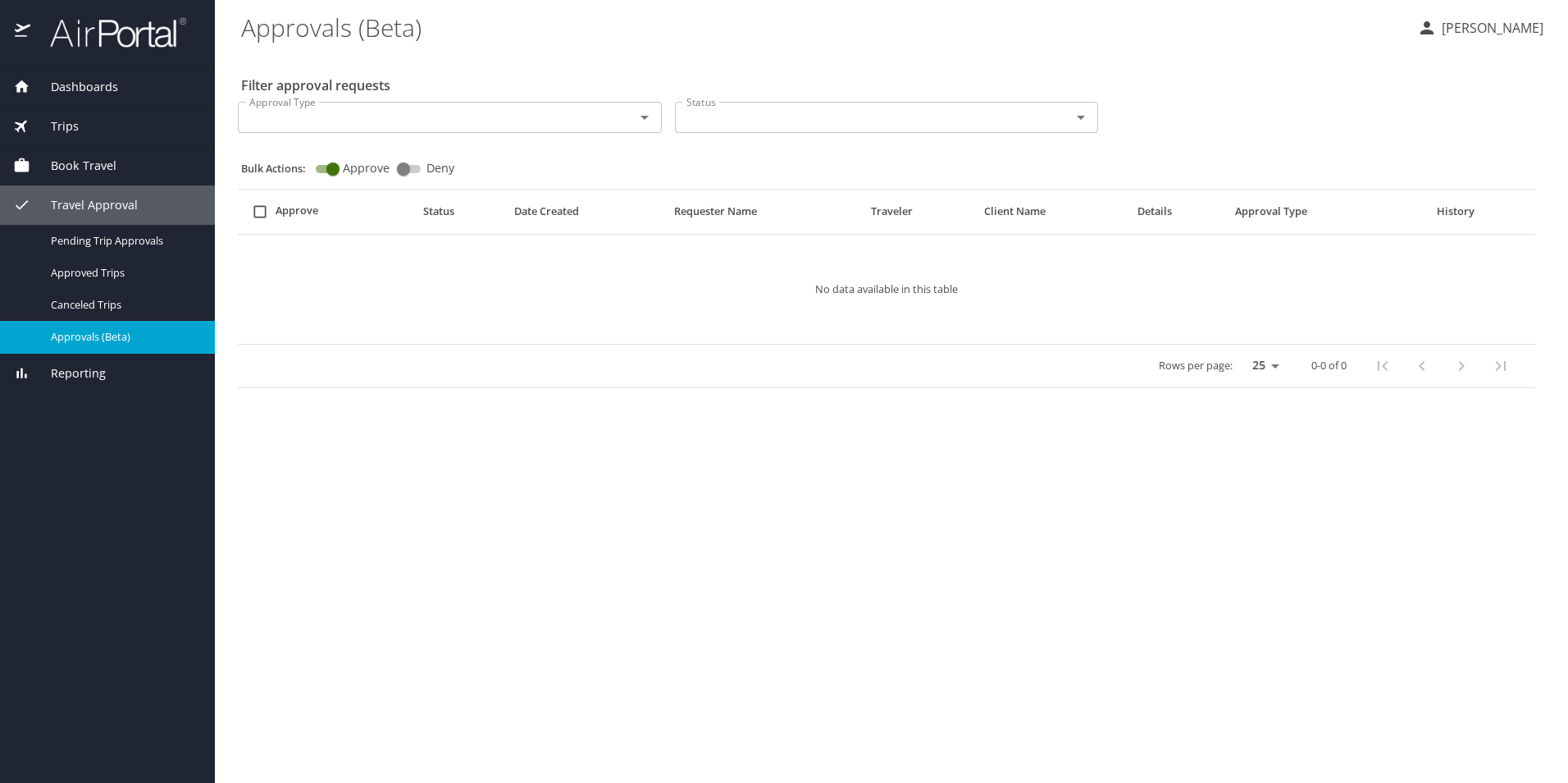
click at [410, 172] on input "Deny" at bounding box center [403, 169] width 59 height 19
checkbox input "true"
click at [323, 164] on input "Approve" at bounding box center [319, 169] width 59 height 19
checkbox input "true"
checkbox input "false"
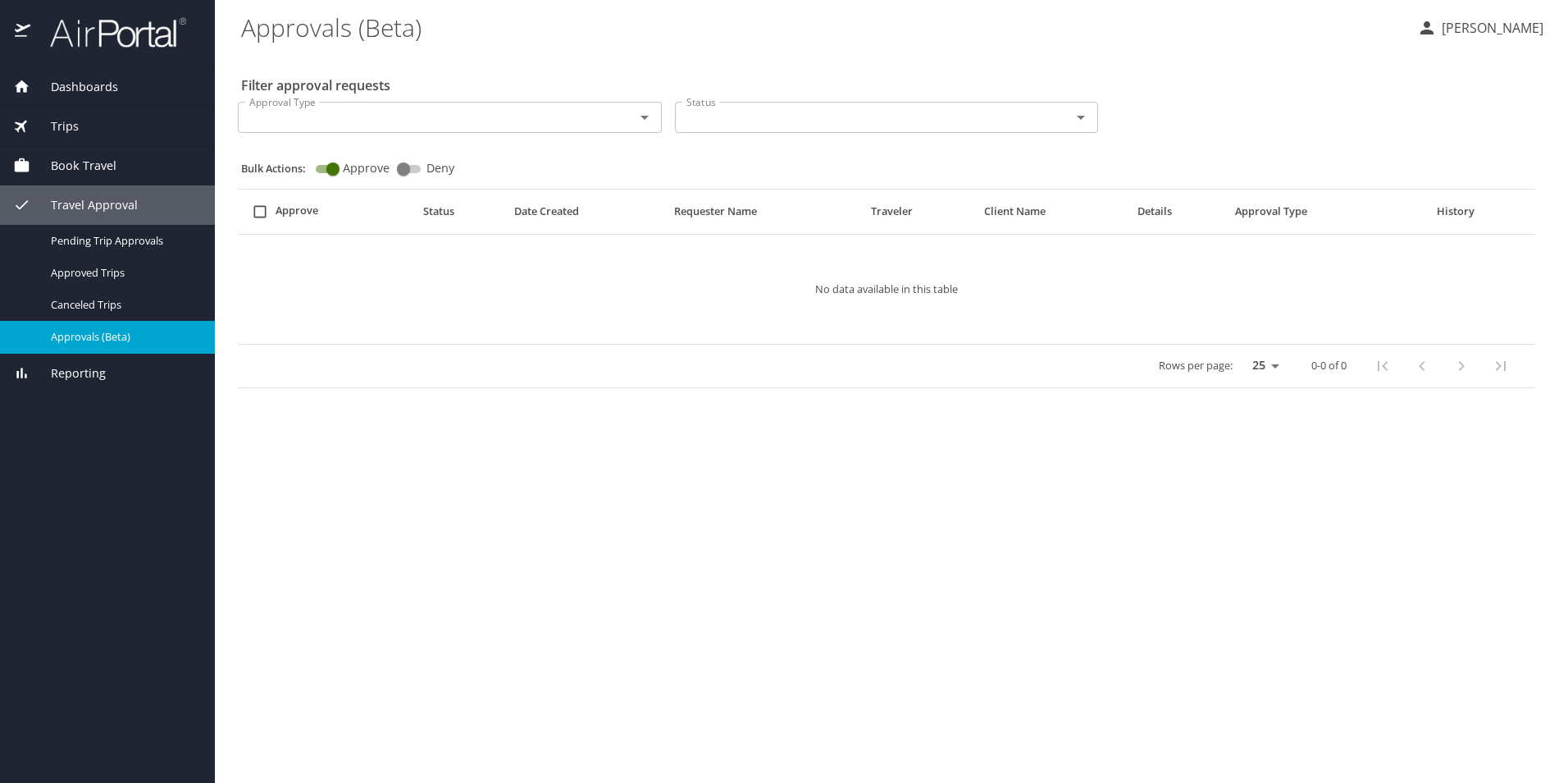
click at [103, 89] on span "Dashboards" at bounding box center [74, 86] width 87 height 18
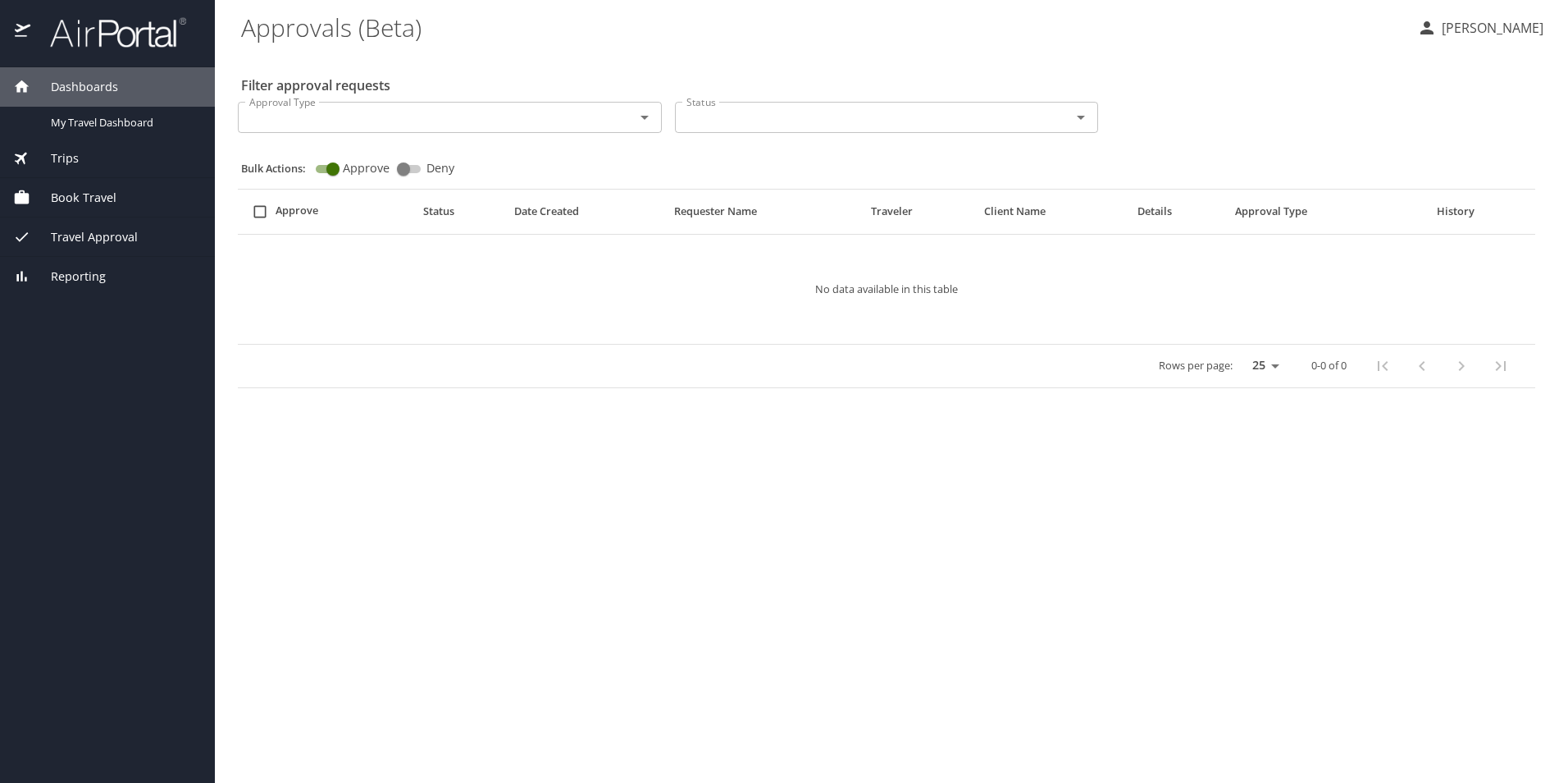
click at [103, 89] on span "Dashboards" at bounding box center [74, 86] width 87 height 18
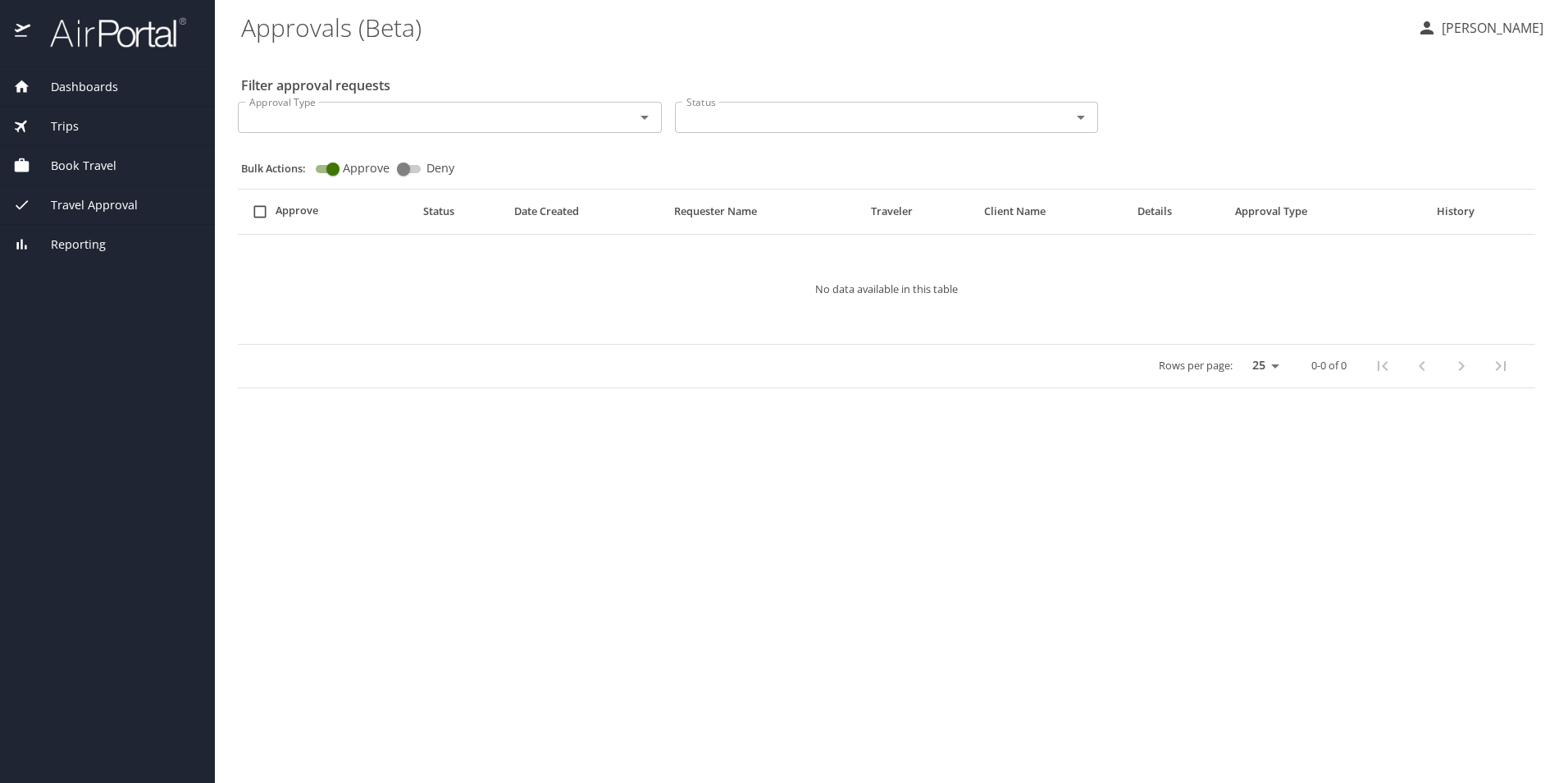
click at [103, 89] on span "Dashboards" at bounding box center [74, 86] width 87 height 18
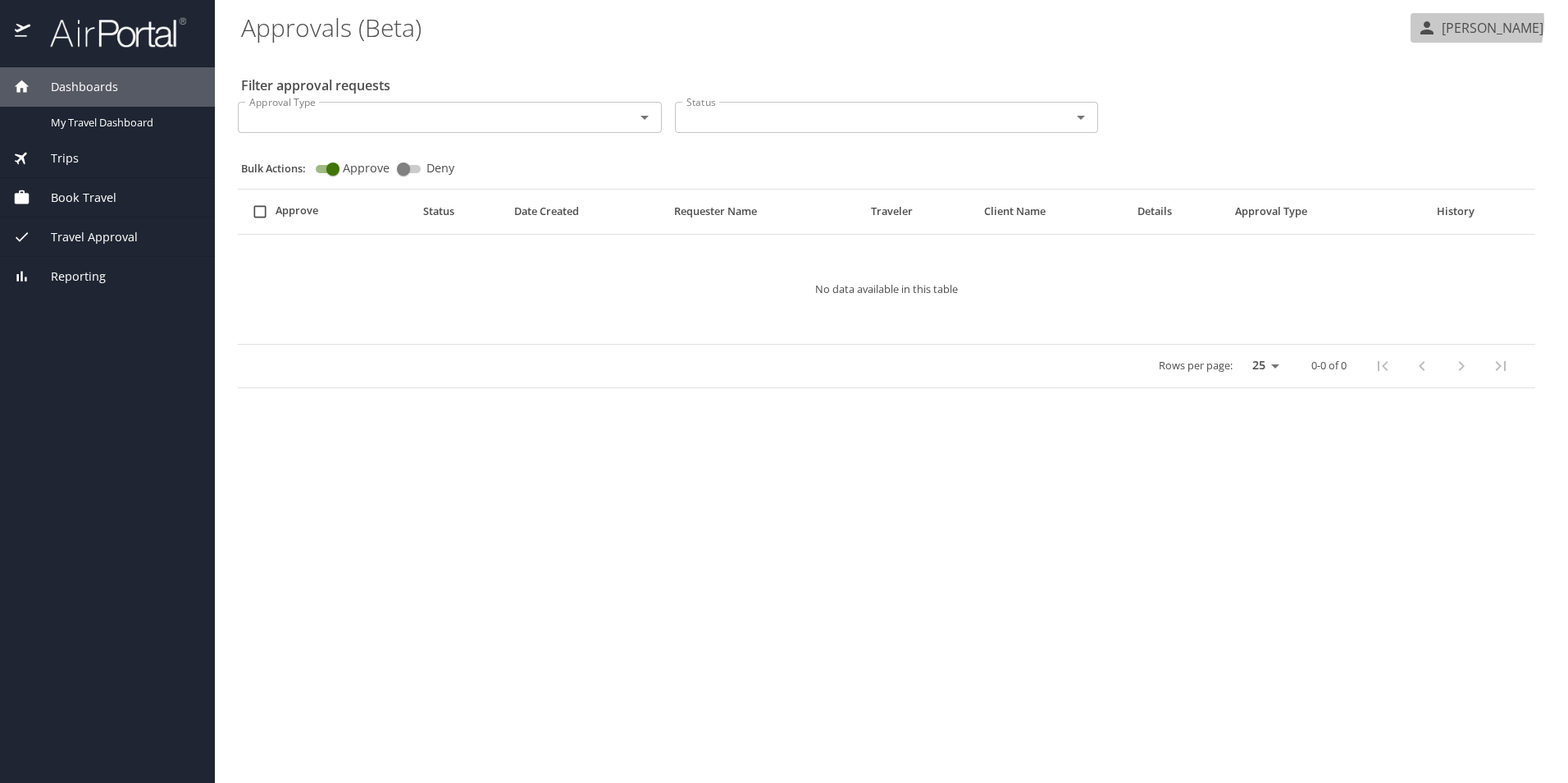
click at [1458, 21] on p "[PERSON_NAME]" at bounding box center [1490, 28] width 107 height 19
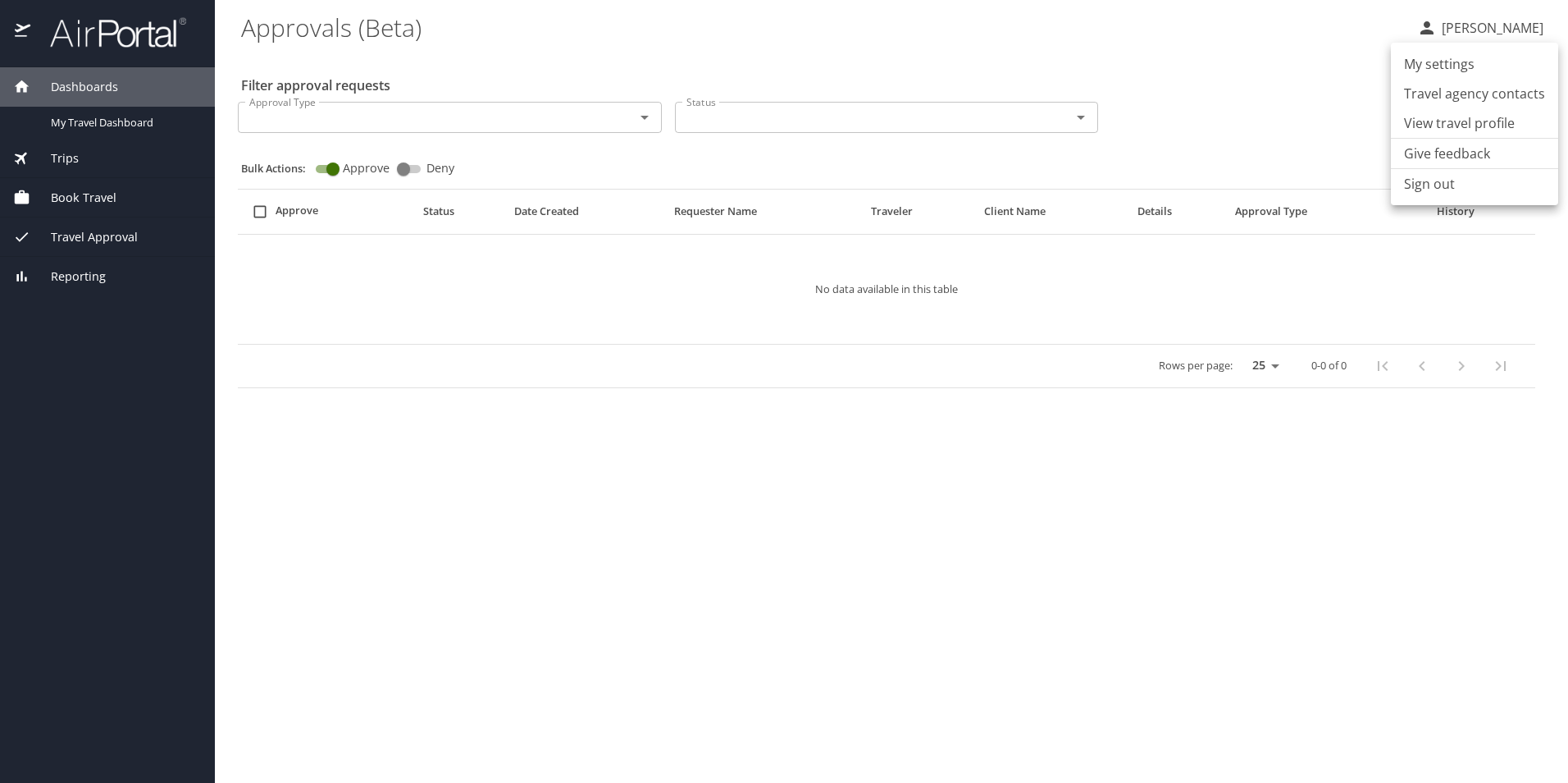
click at [1456, 120] on li "View travel profile" at bounding box center [1475, 123] width 167 height 29
